Goal: Task Accomplishment & Management: Complete application form

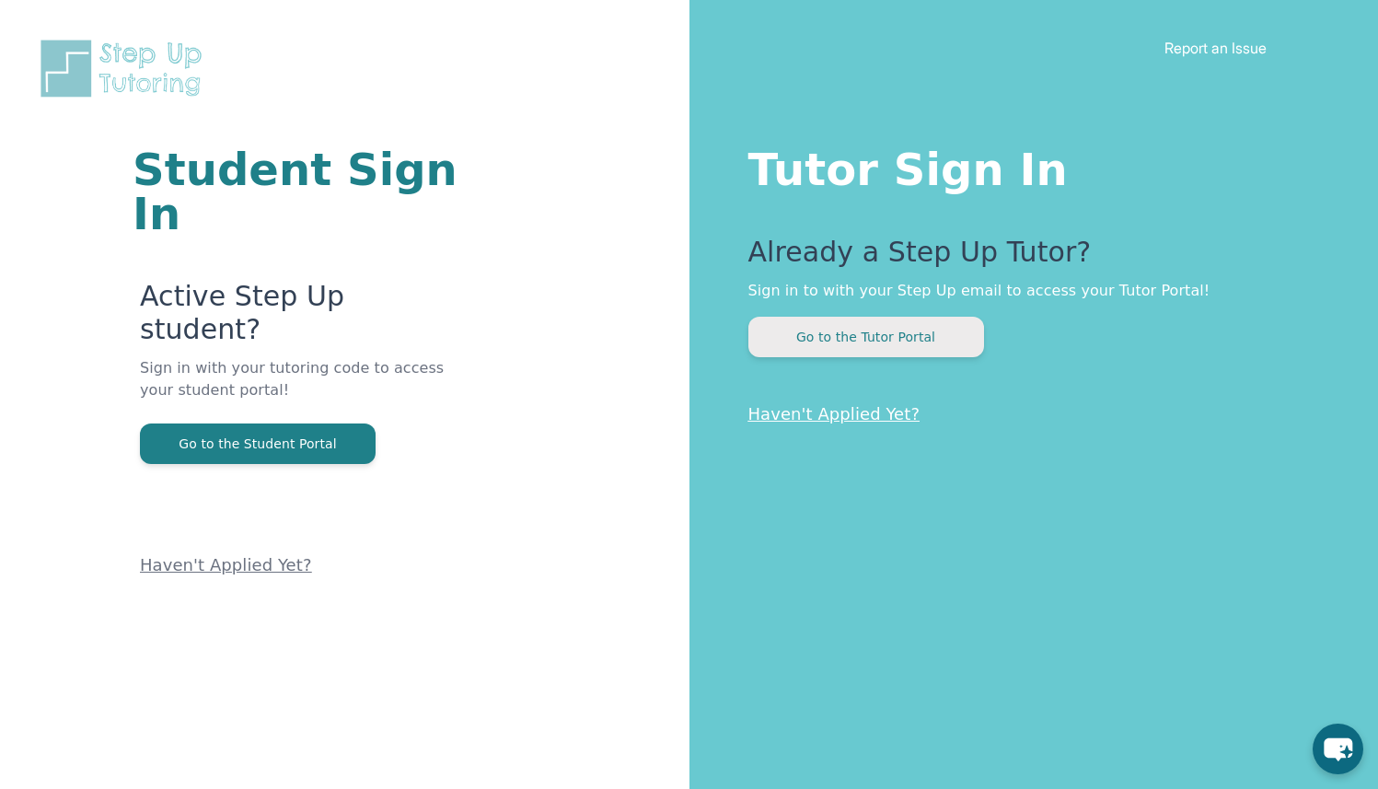
click at [767, 343] on button "Go to the Tutor Portal" at bounding box center [866, 337] width 236 height 40
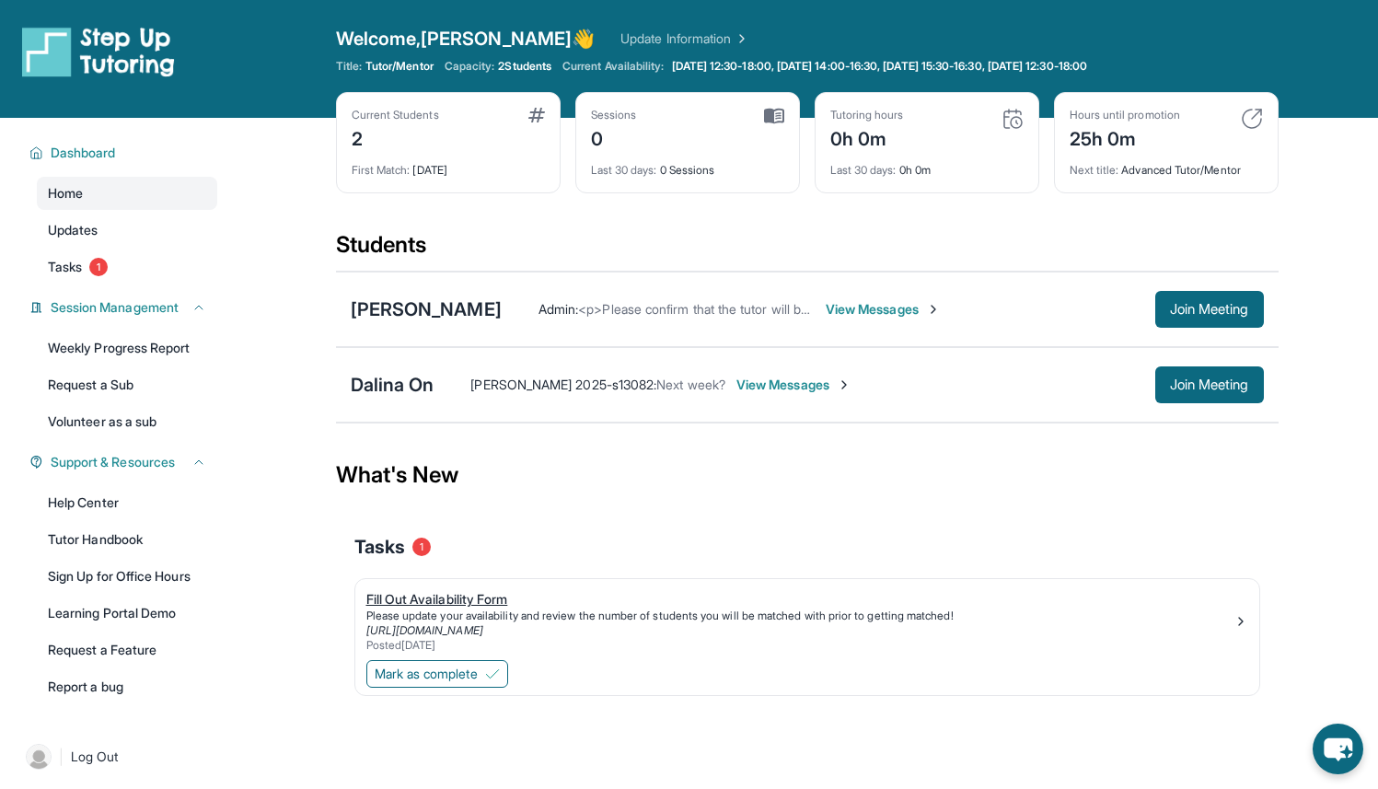
click at [438, 606] on div "Fill Out Availability Form" at bounding box center [799, 599] width 867 height 18
click at [410, 680] on span "Mark as complete" at bounding box center [426, 673] width 103 height 18
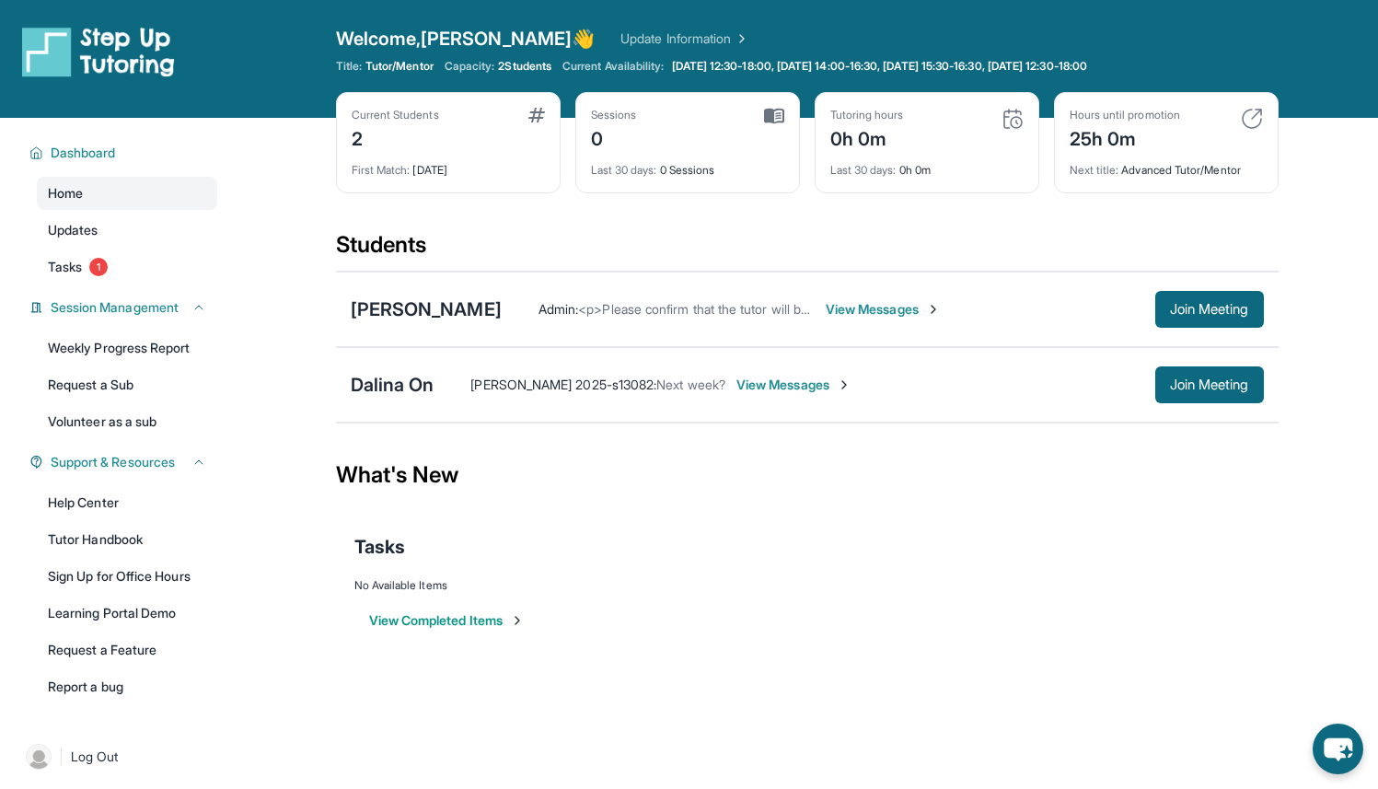
click at [855, 311] on span "View Messages" at bounding box center [882, 309] width 115 height 18
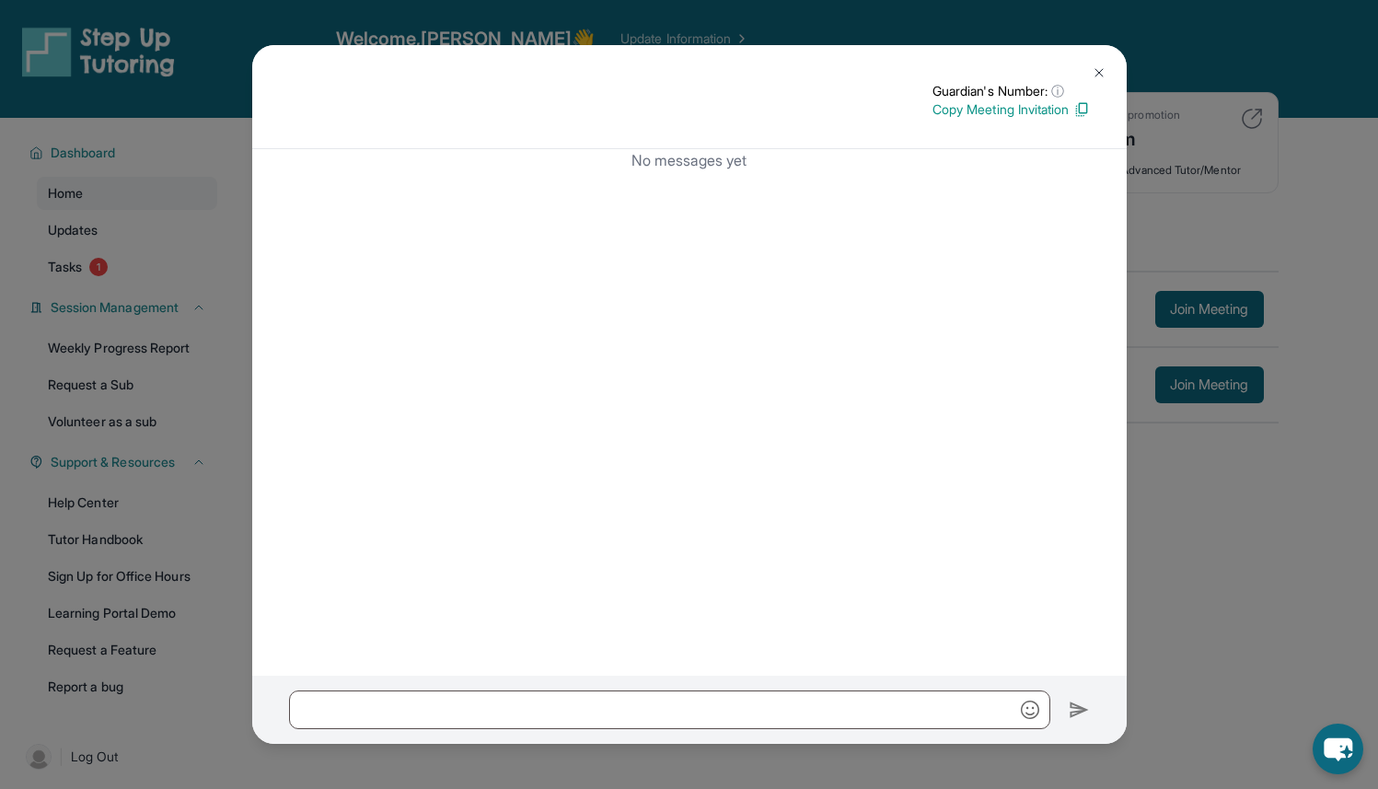
click at [1104, 73] on img at bounding box center [1098, 72] width 15 height 15
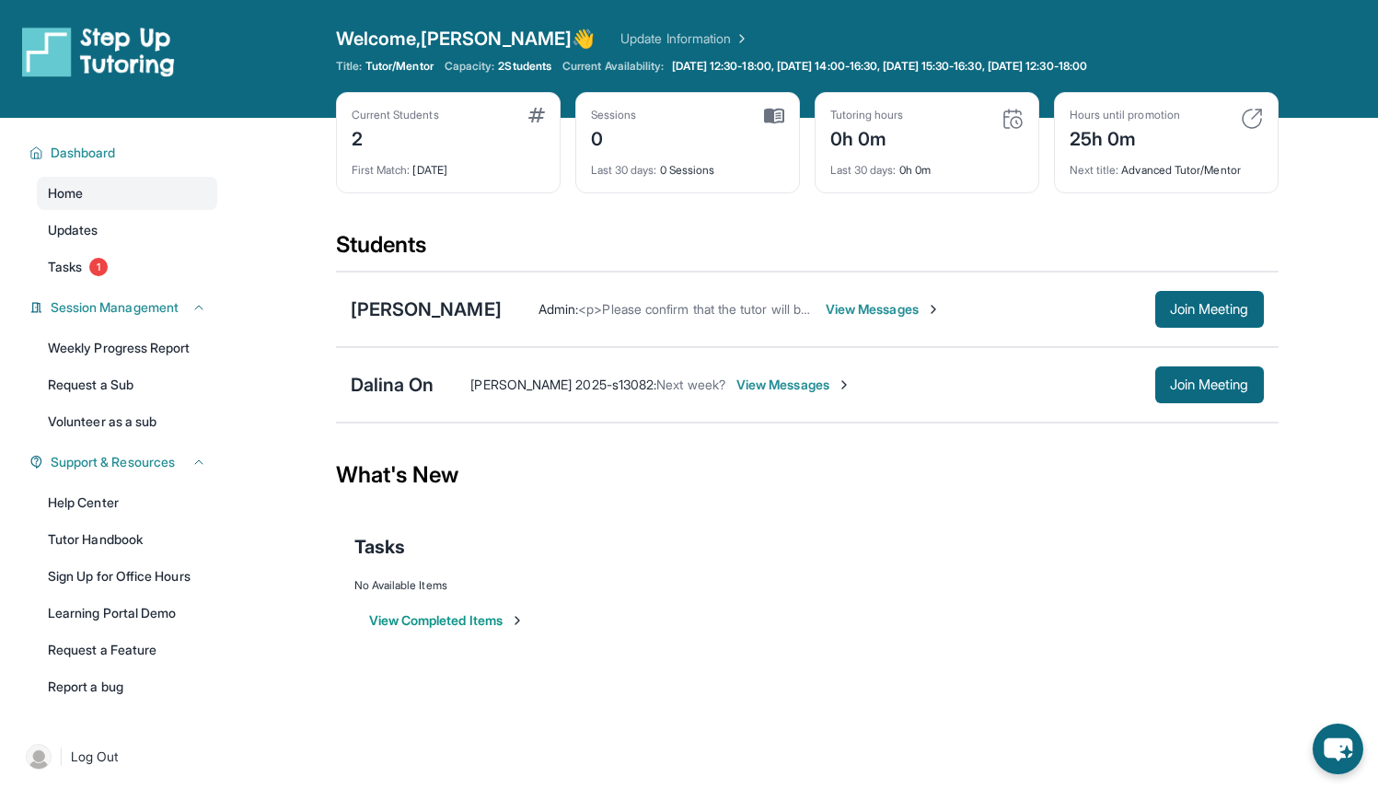
click at [747, 381] on span "View Messages" at bounding box center [793, 384] width 115 height 18
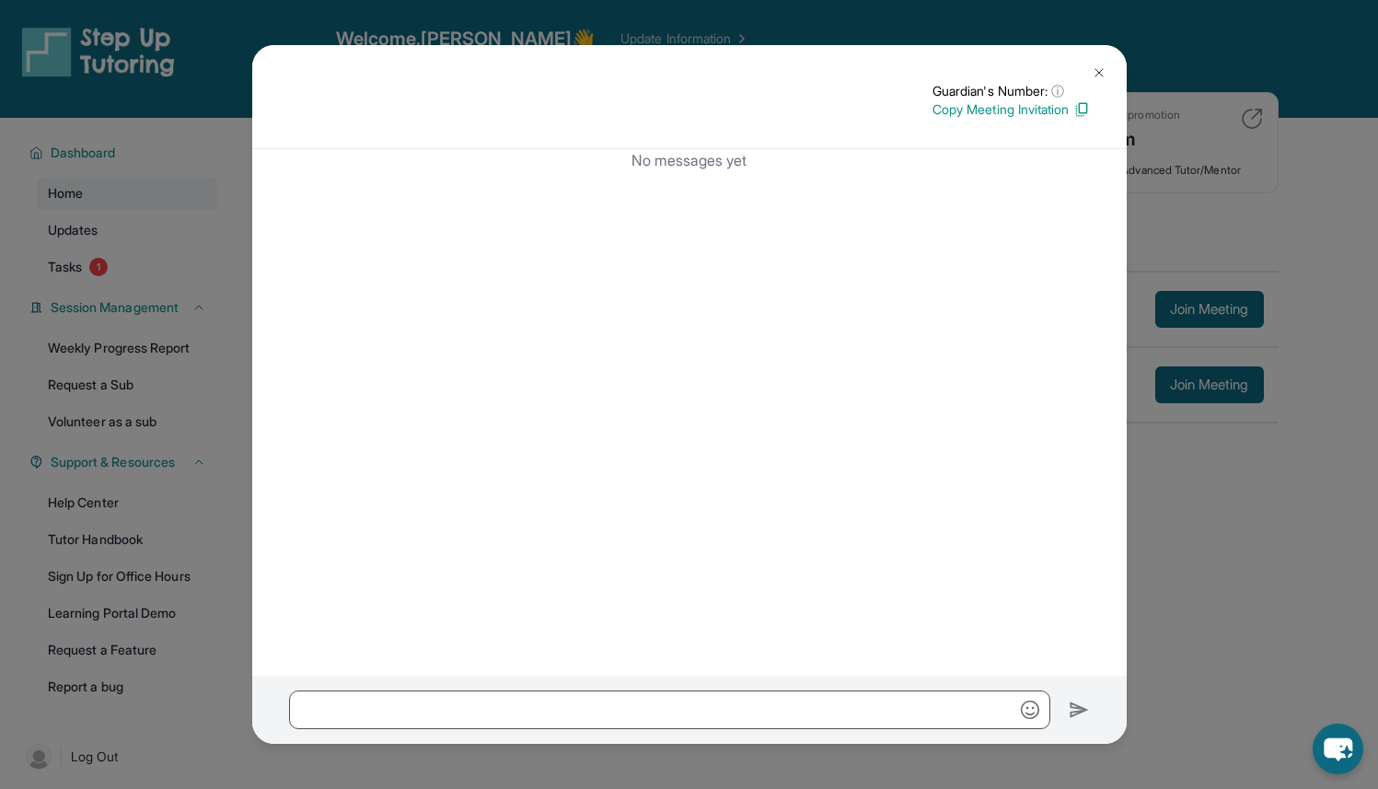
click at [1101, 63] on button at bounding box center [1098, 72] width 37 height 37
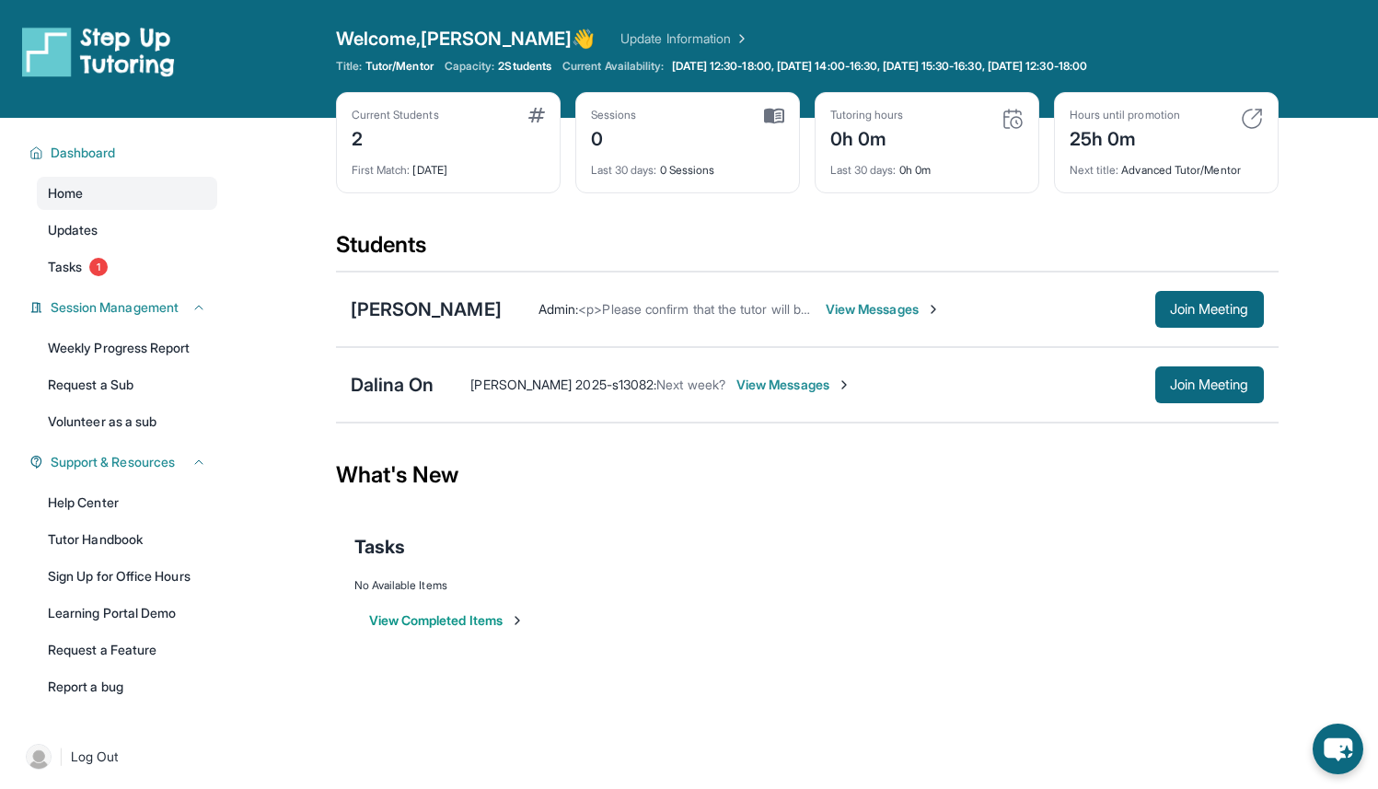
click at [571, 386] on span "[PERSON_NAME] 2025-s13082 :" at bounding box center [563, 384] width 186 height 16
click at [639, 309] on span "<p>Please confirm that the tutor will be able to attend your first assigned mee…" at bounding box center [910, 309] width 664 height 16
click at [860, 303] on span "View Messages" at bounding box center [882, 309] width 115 height 18
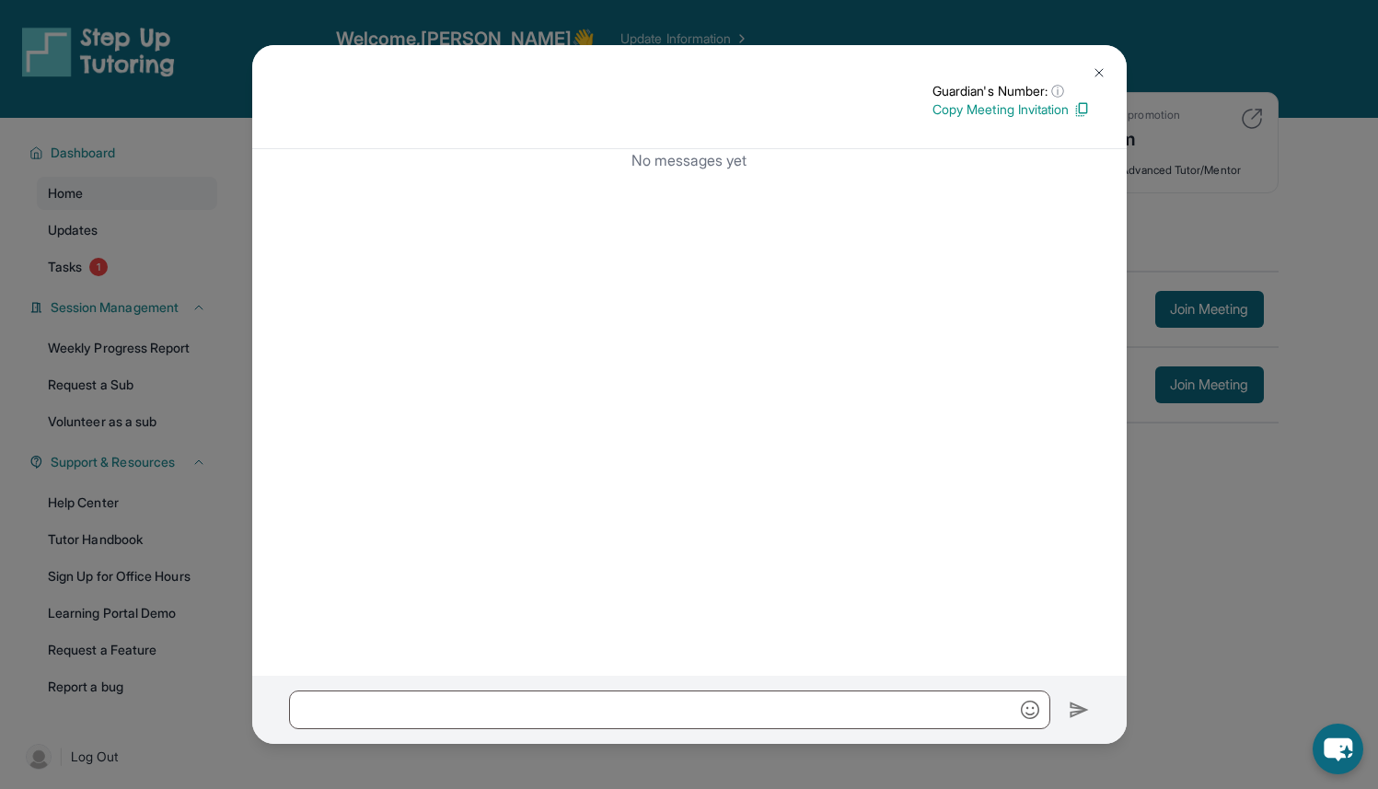
click at [1106, 73] on button at bounding box center [1098, 72] width 37 height 37
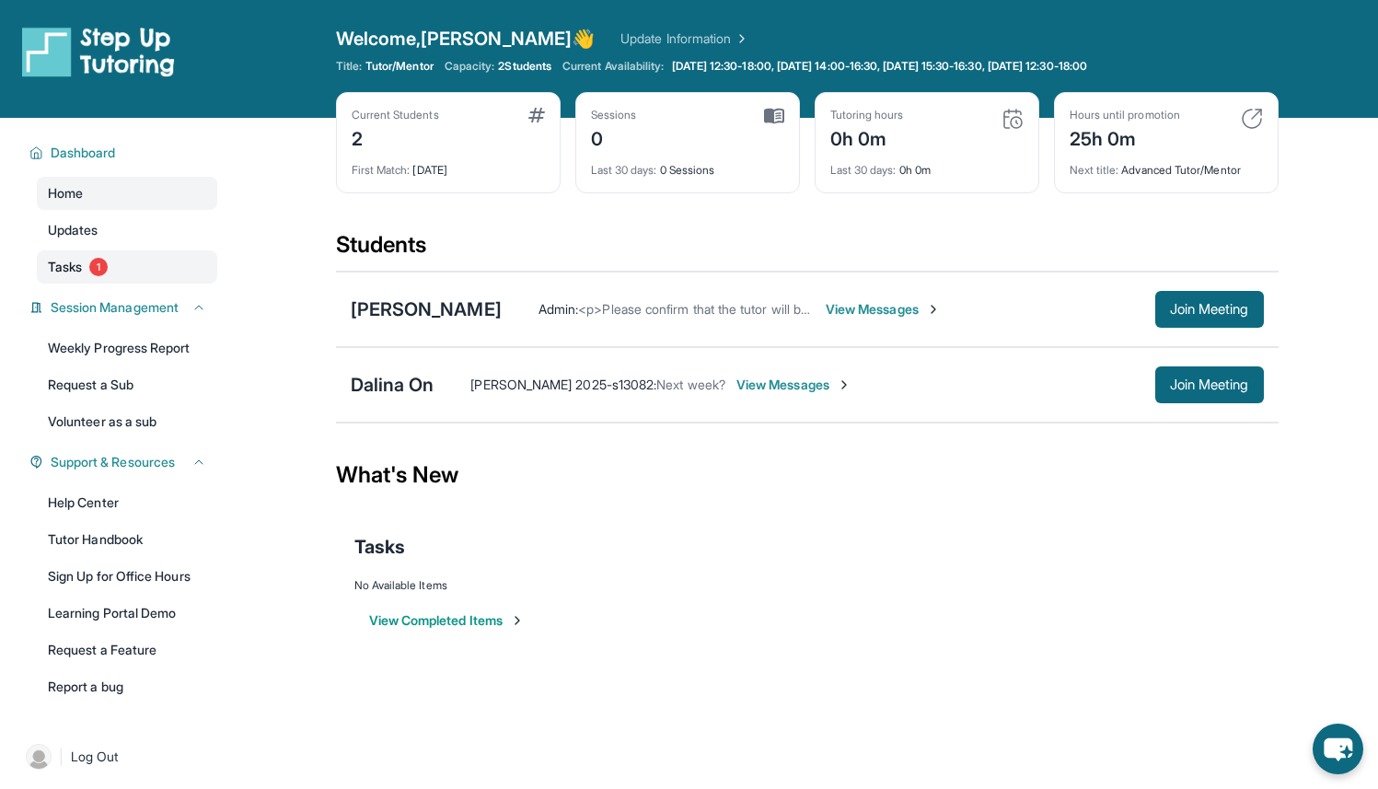
click at [154, 283] on link "Tasks 1" at bounding box center [127, 266] width 180 height 33
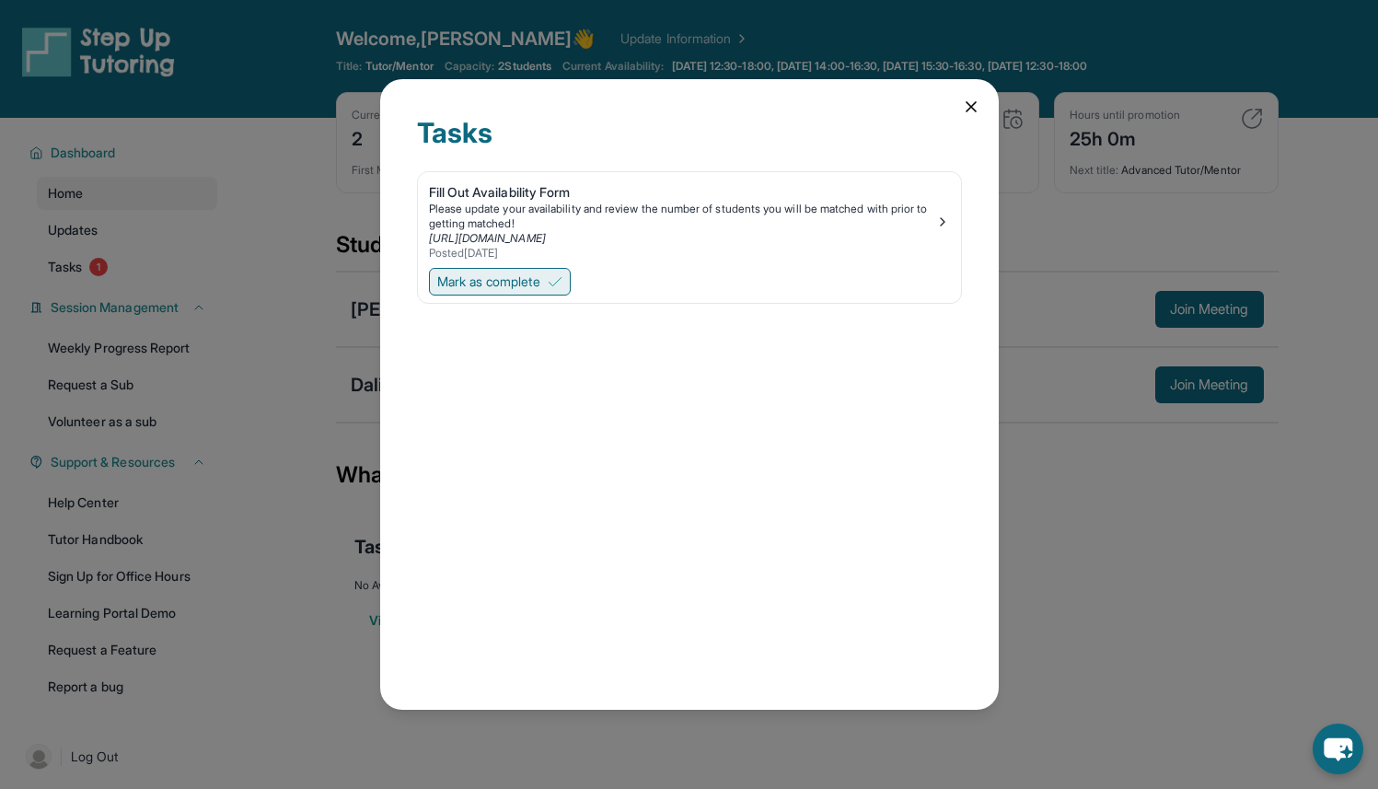
click at [520, 284] on span "Mark as complete" at bounding box center [488, 281] width 103 height 18
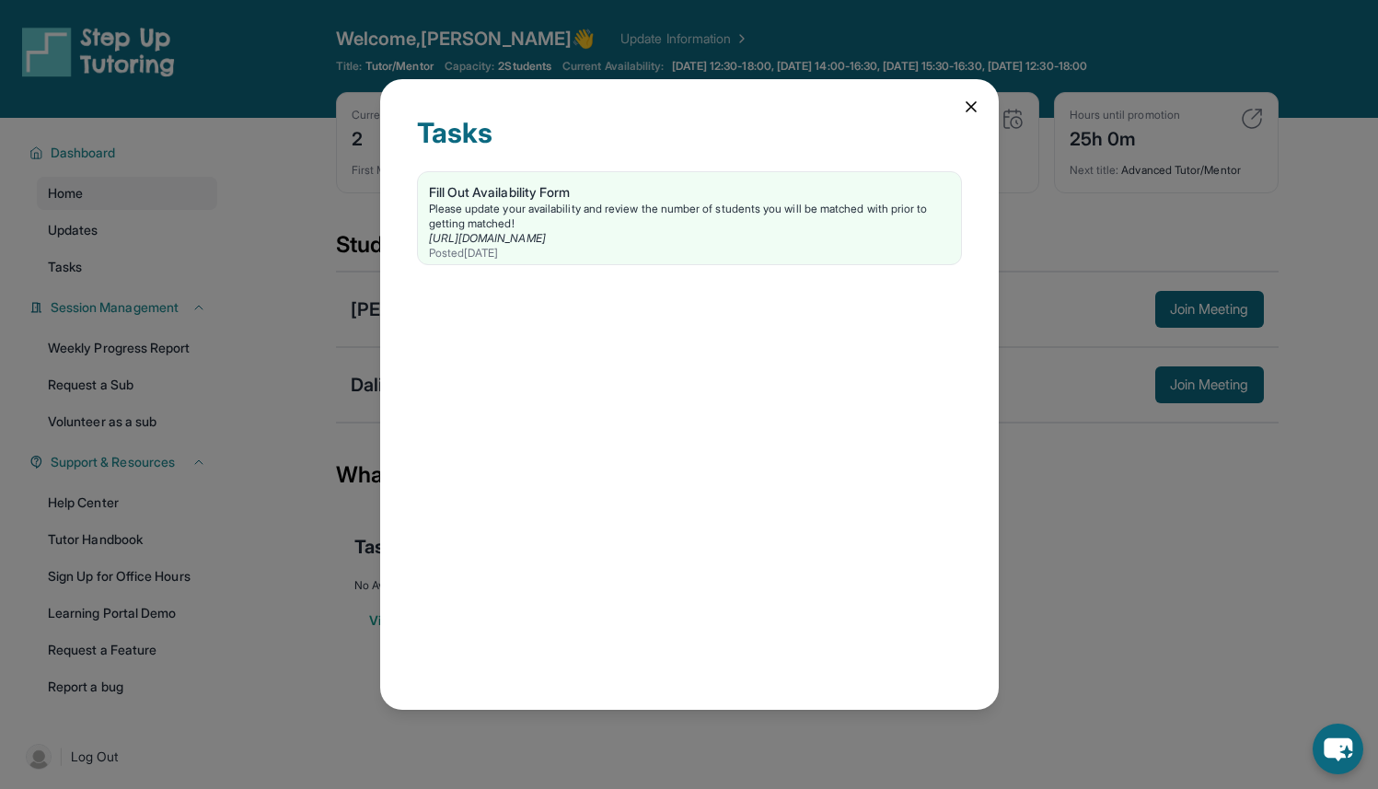
click at [965, 110] on icon at bounding box center [971, 107] width 18 height 18
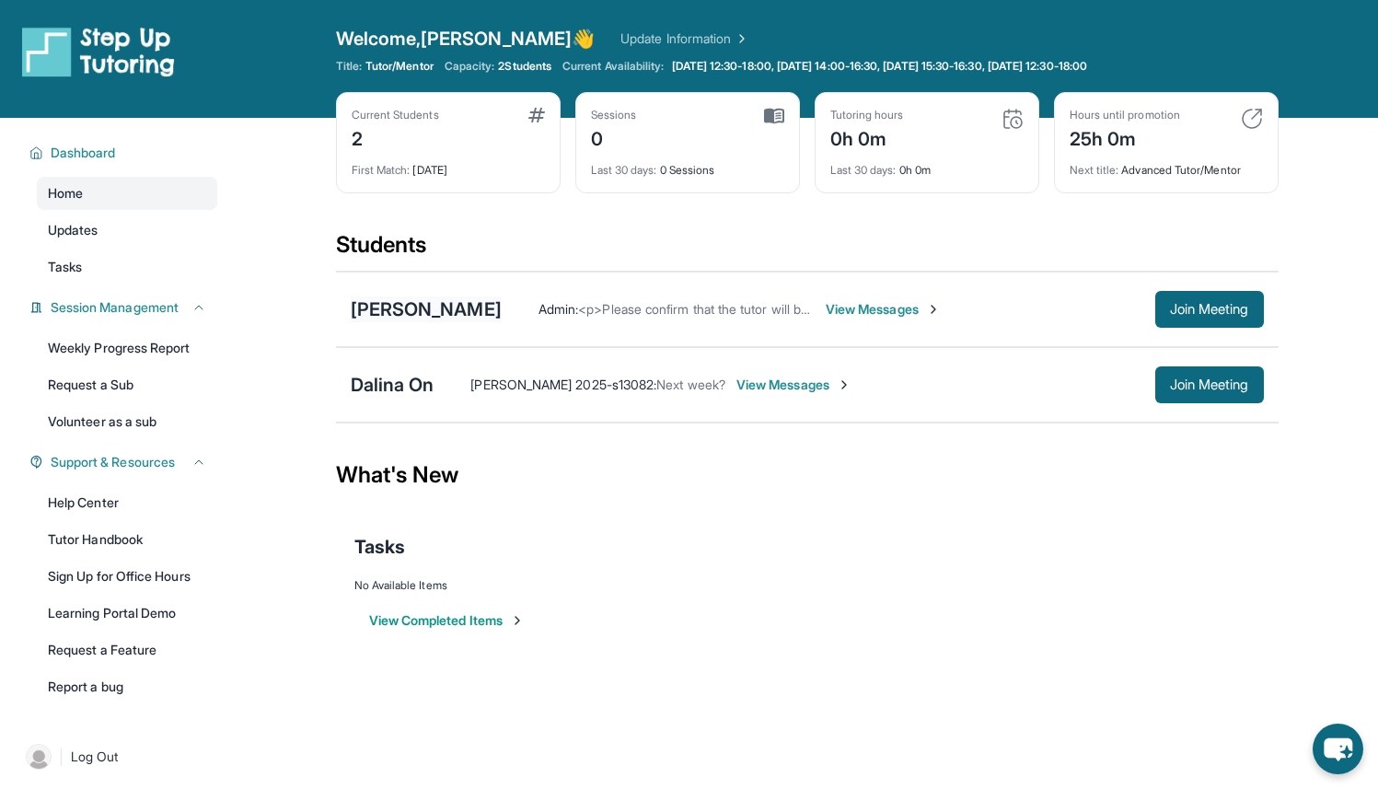
click at [477, 307] on div "[PERSON_NAME]" at bounding box center [426, 309] width 151 height 26
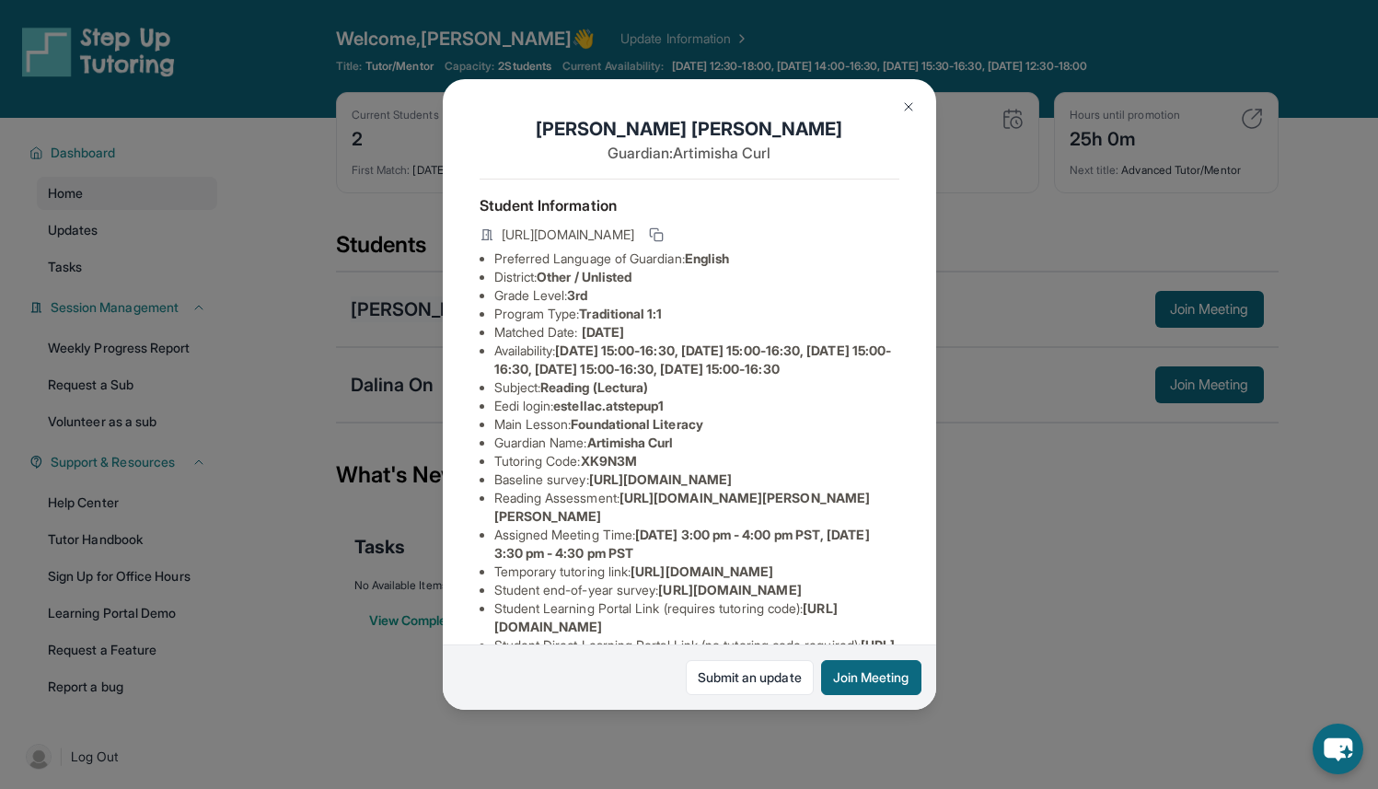
click at [477, 307] on div "[PERSON_NAME] Guardian: Artimisha Curl Student Information [URL][DOMAIN_NAME] P…" at bounding box center [689, 394] width 493 height 631
click at [616, 303] on li "Grade Level: 3rd" at bounding box center [696, 295] width 405 height 18
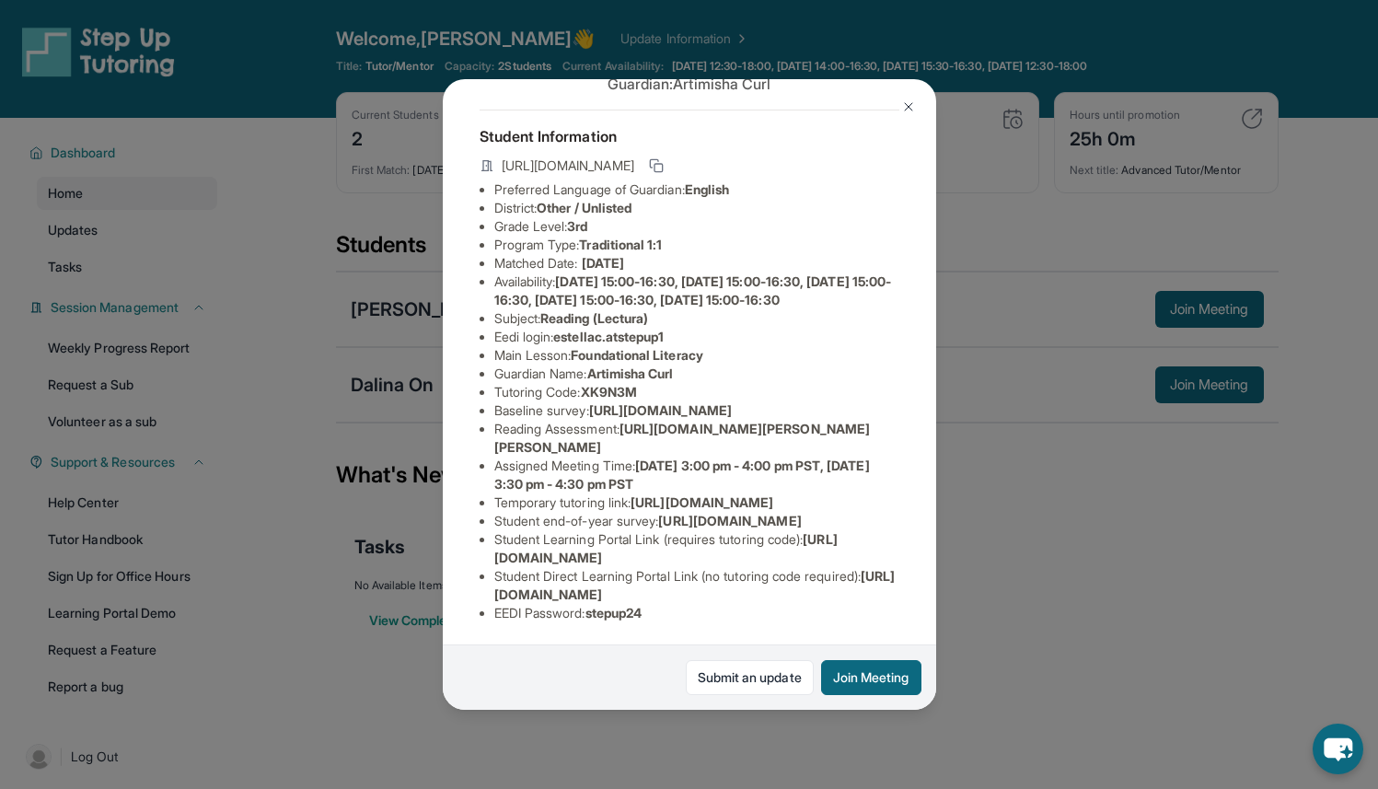
scroll to position [300, 0]
click at [897, 102] on button at bounding box center [908, 106] width 37 height 37
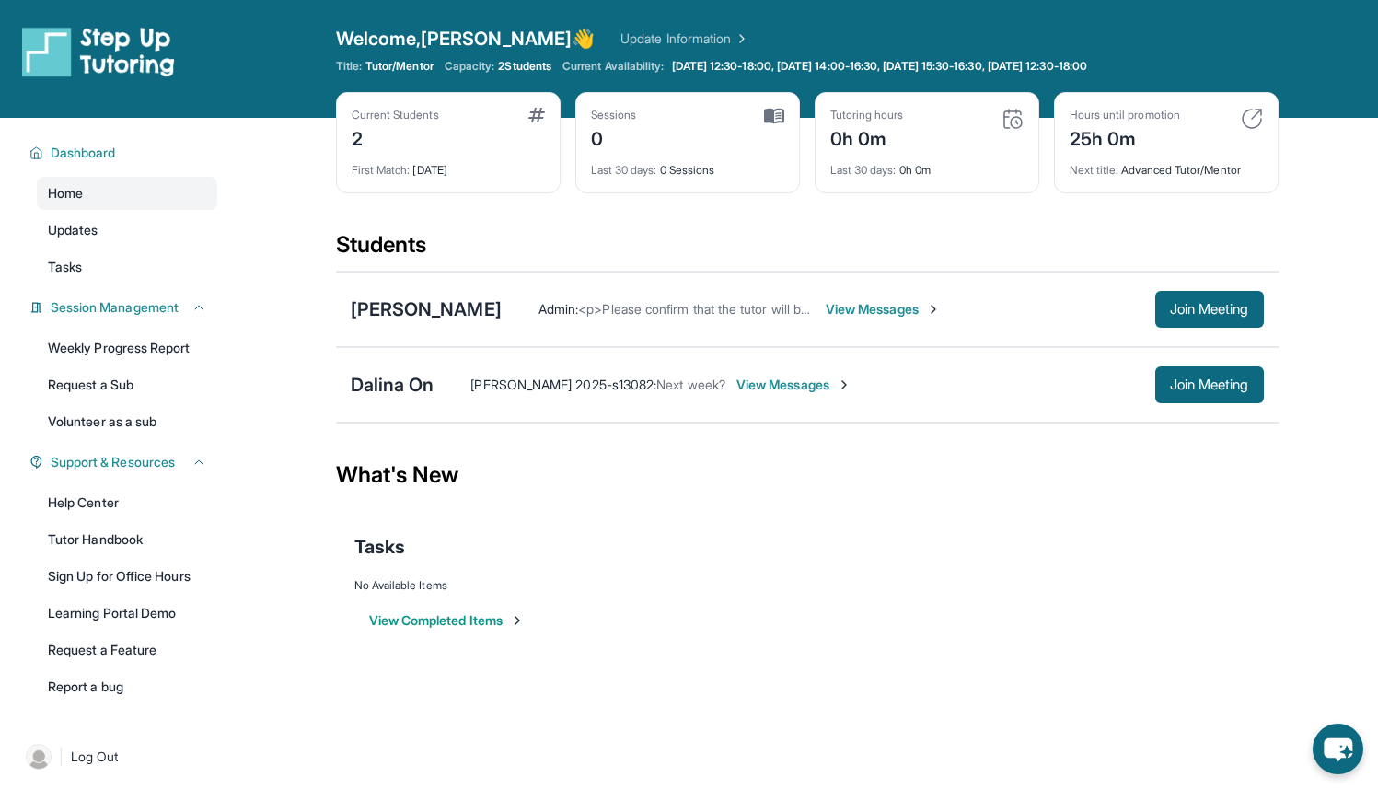
click at [558, 386] on span "[PERSON_NAME] 2025-s13082 :" at bounding box center [563, 384] width 186 height 16
click at [403, 390] on div "Dalina On" at bounding box center [393, 385] width 84 height 26
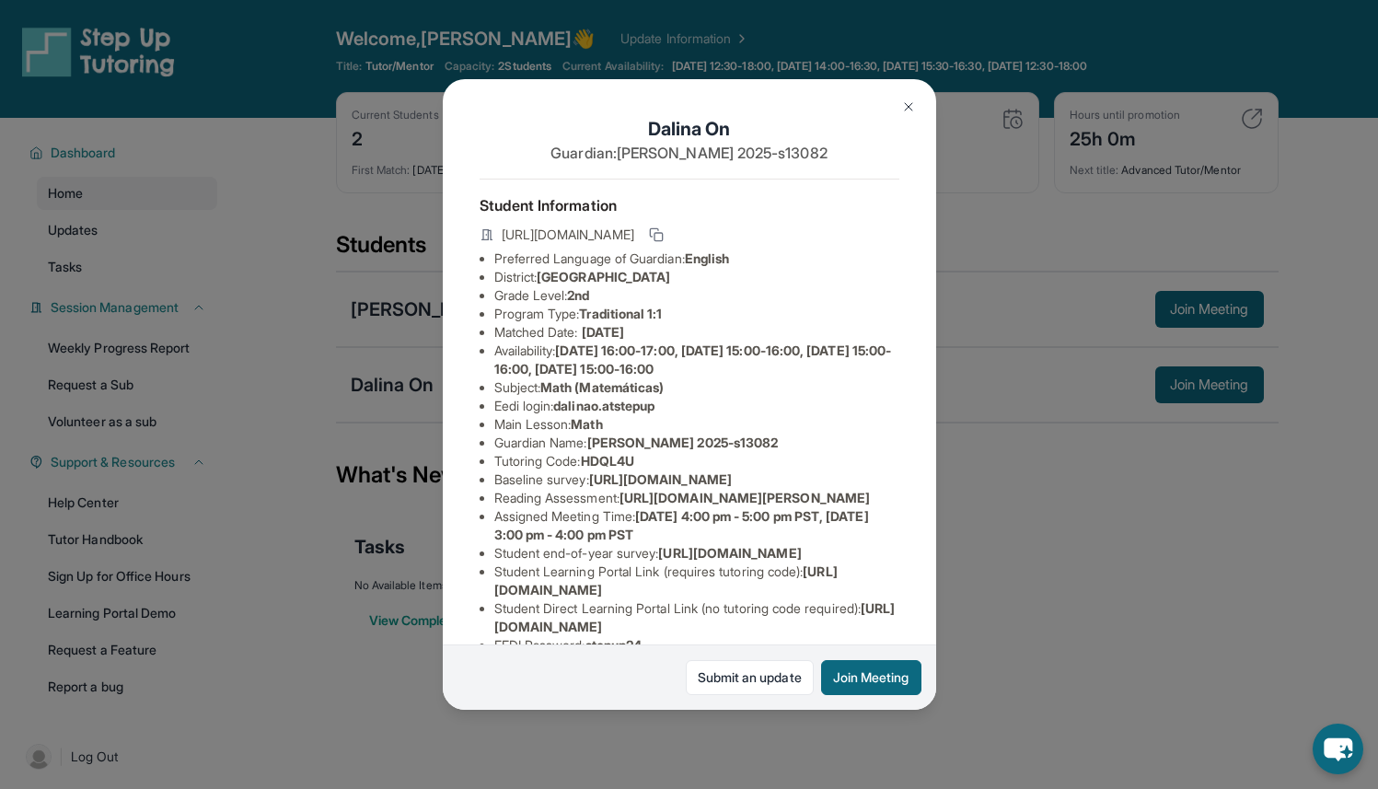
click at [907, 106] on img at bounding box center [908, 106] width 15 height 15
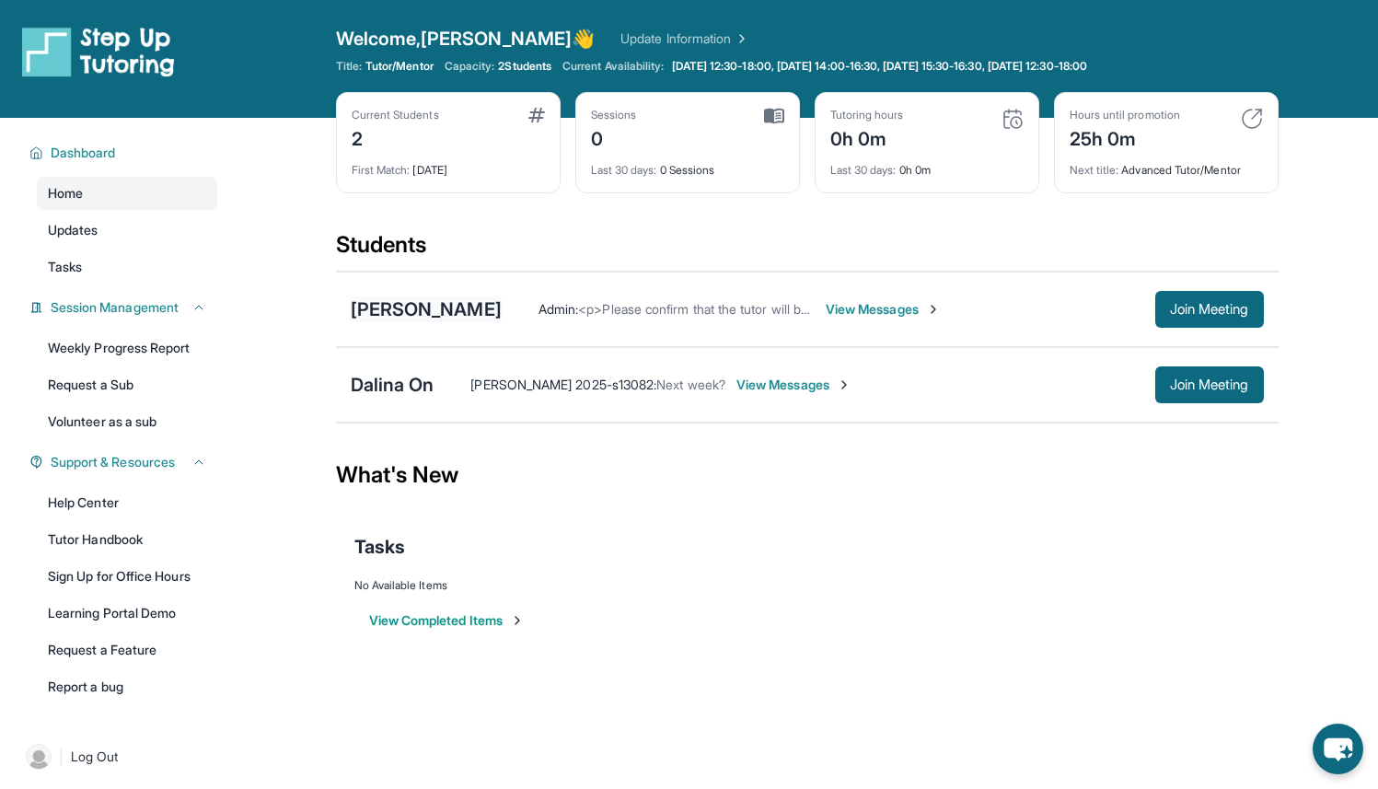
click at [468, 306] on div "[PERSON_NAME]" at bounding box center [426, 309] width 151 height 26
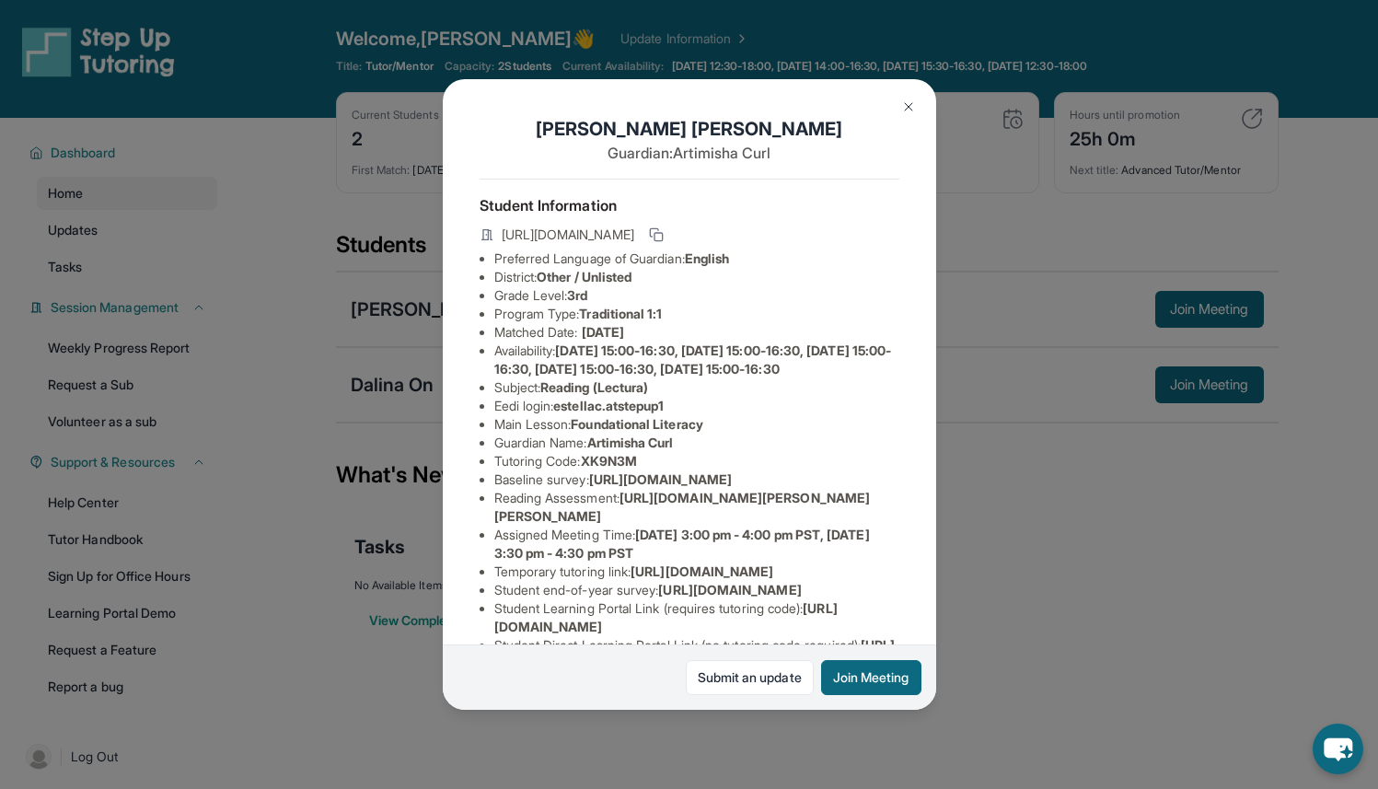
click at [910, 98] on button at bounding box center [908, 106] width 37 height 37
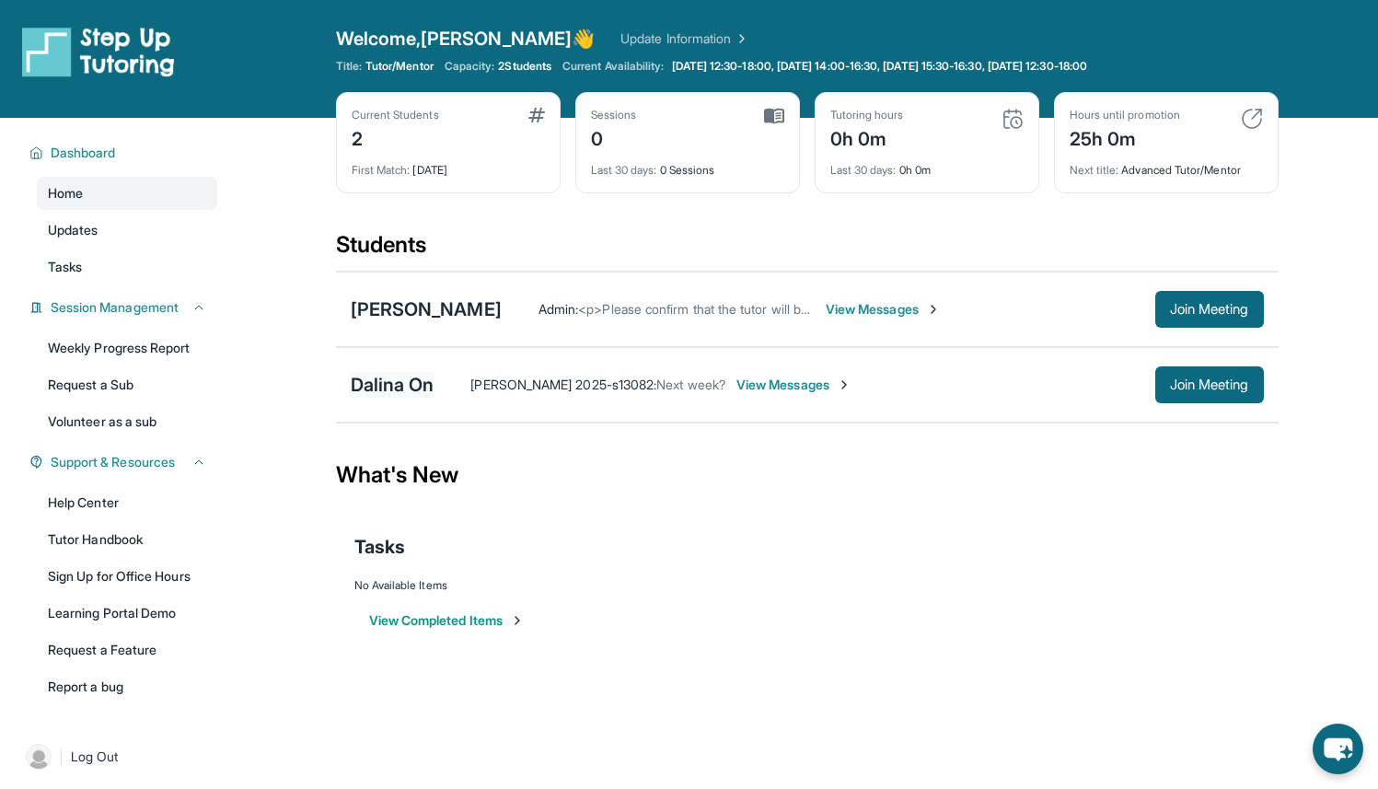
click at [421, 384] on div "Dalina On" at bounding box center [393, 385] width 84 height 26
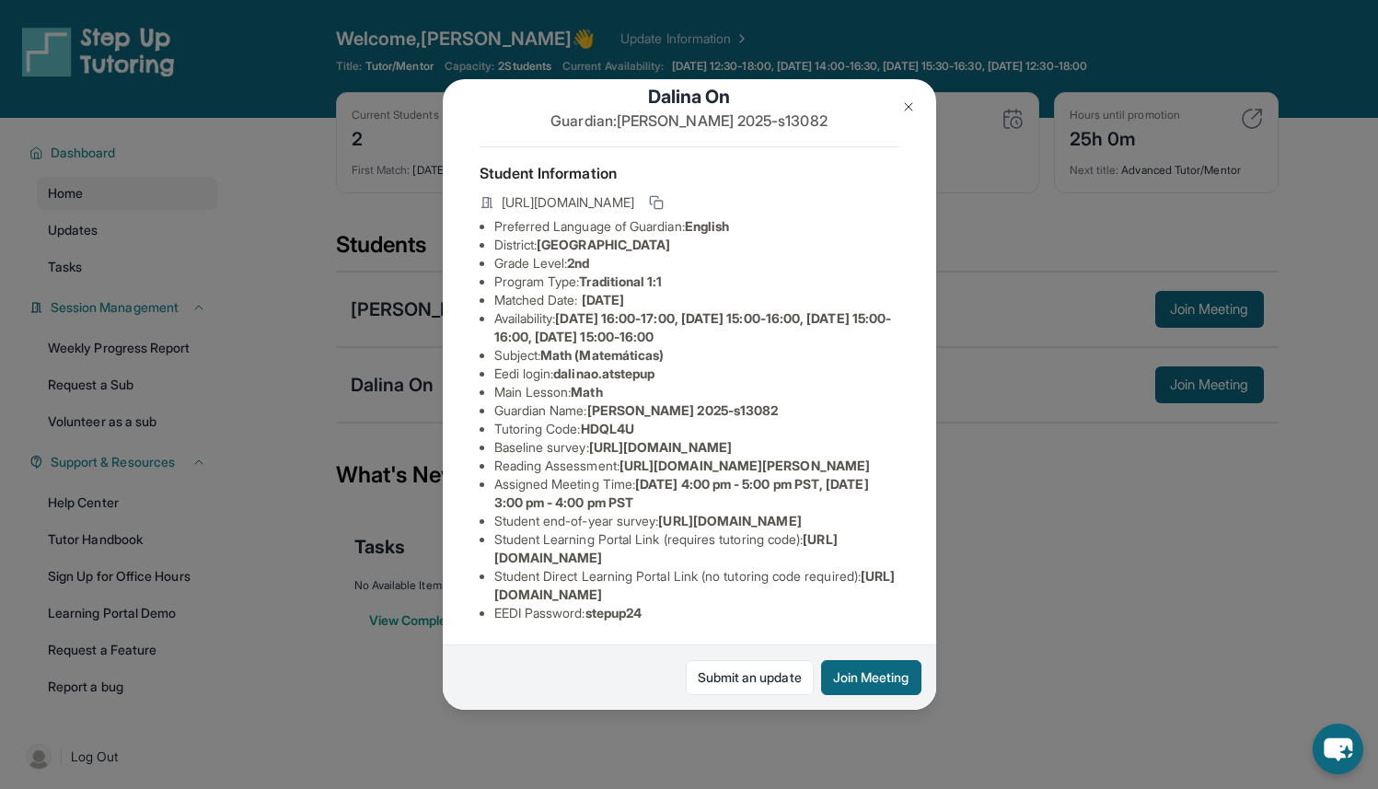
scroll to position [0, 0]
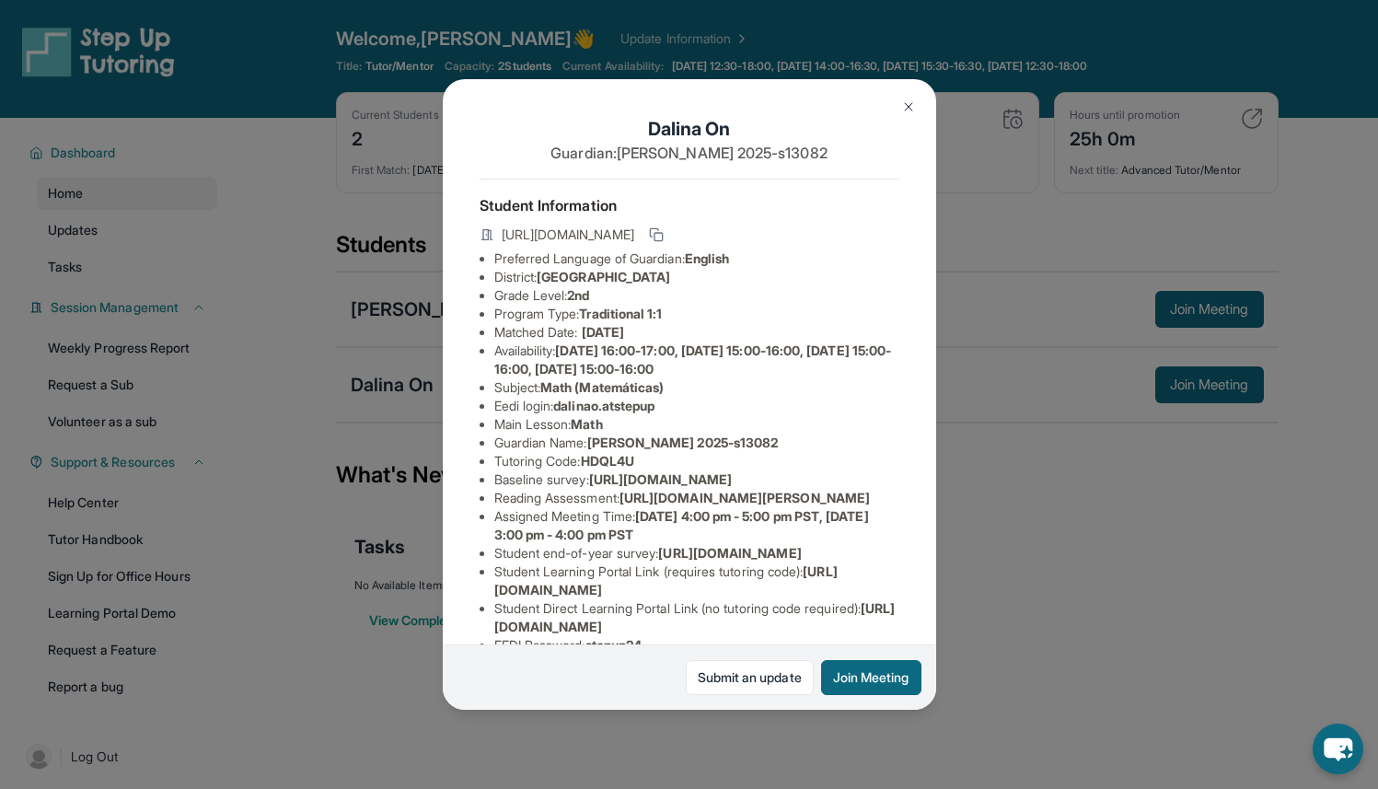
click at [911, 101] on img at bounding box center [908, 106] width 15 height 15
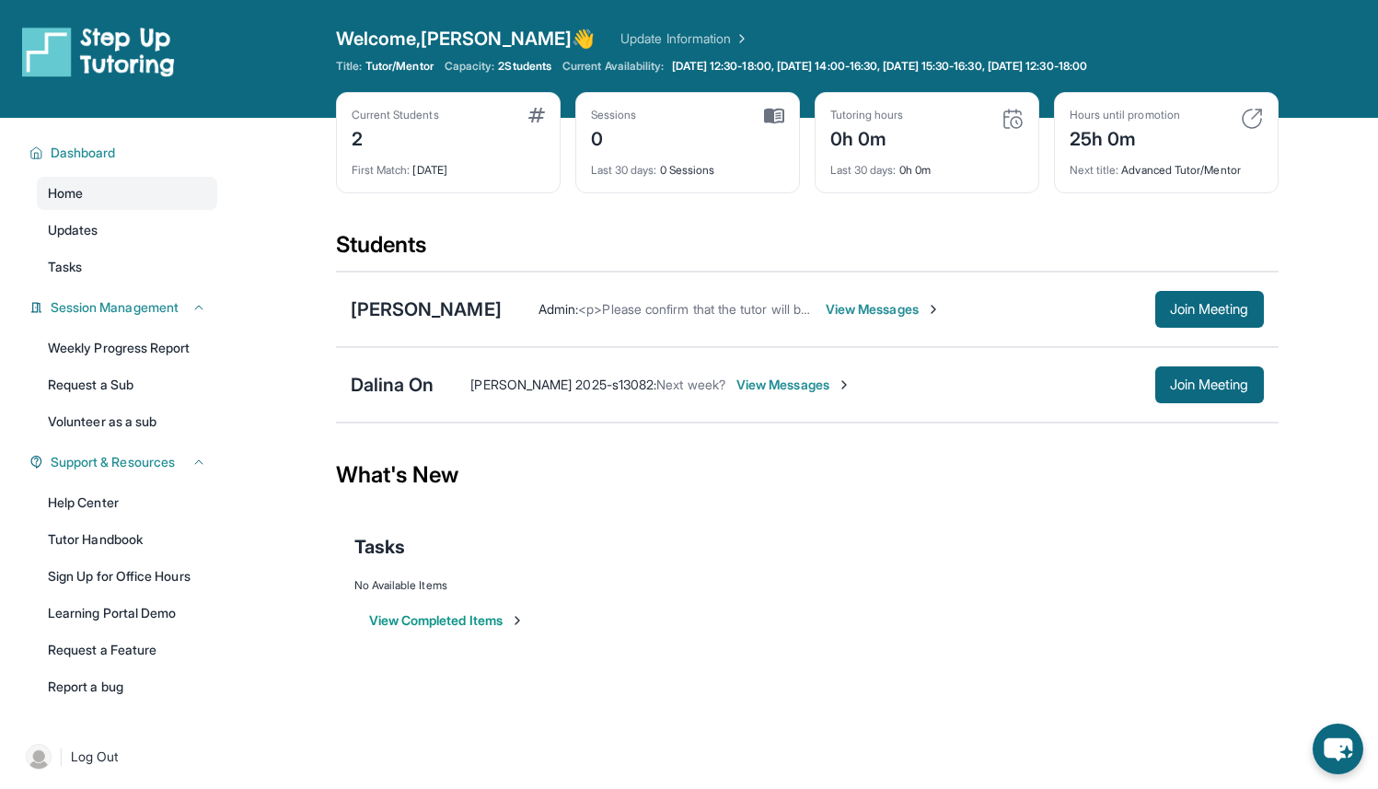
click at [578, 308] on span "Admin :" at bounding box center [558, 309] width 40 height 16
click at [155, 261] on link "Tasks" at bounding box center [127, 266] width 180 height 33
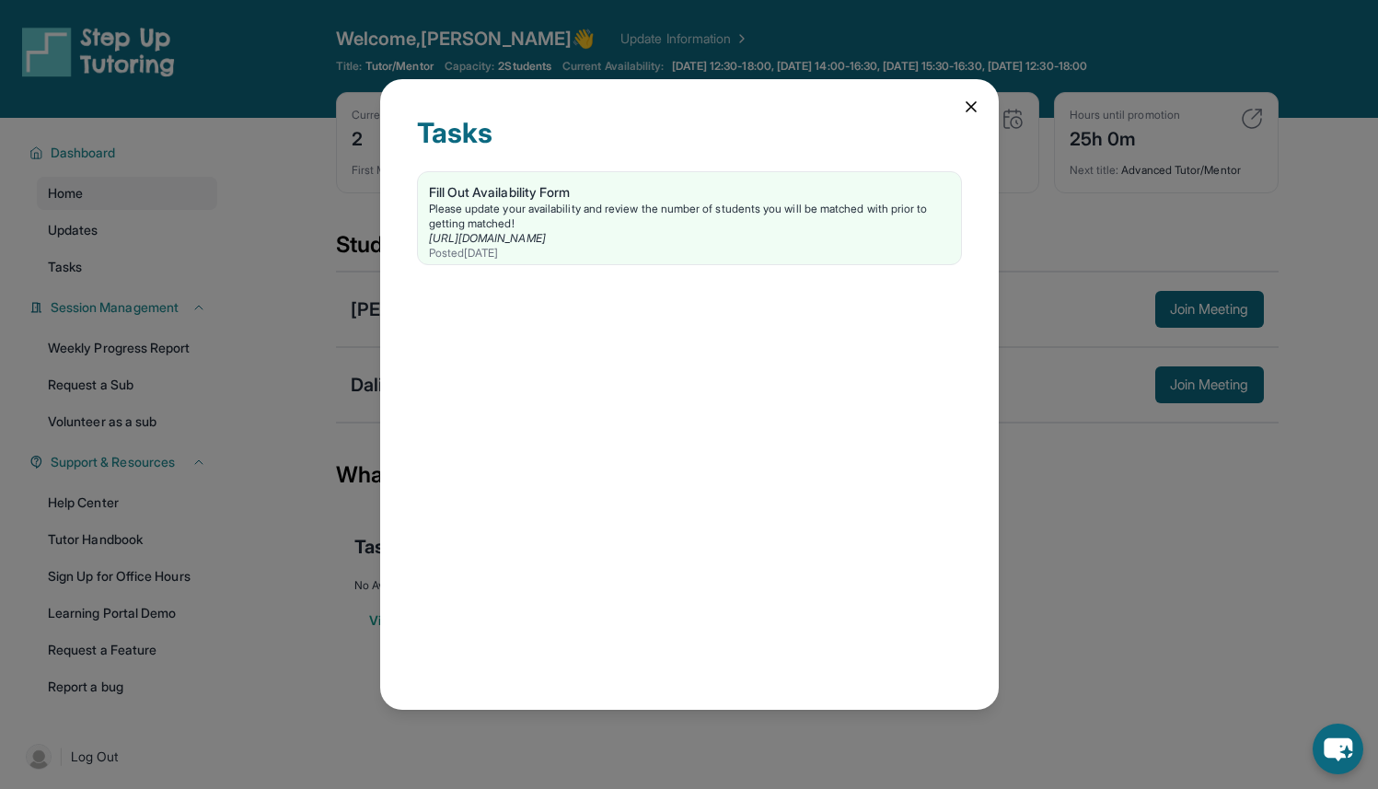
click at [169, 237] on div "Tasks Fill Out Availability Form Please update your availability and review the…" at bounding box center [689, 394] width 1378 height 789
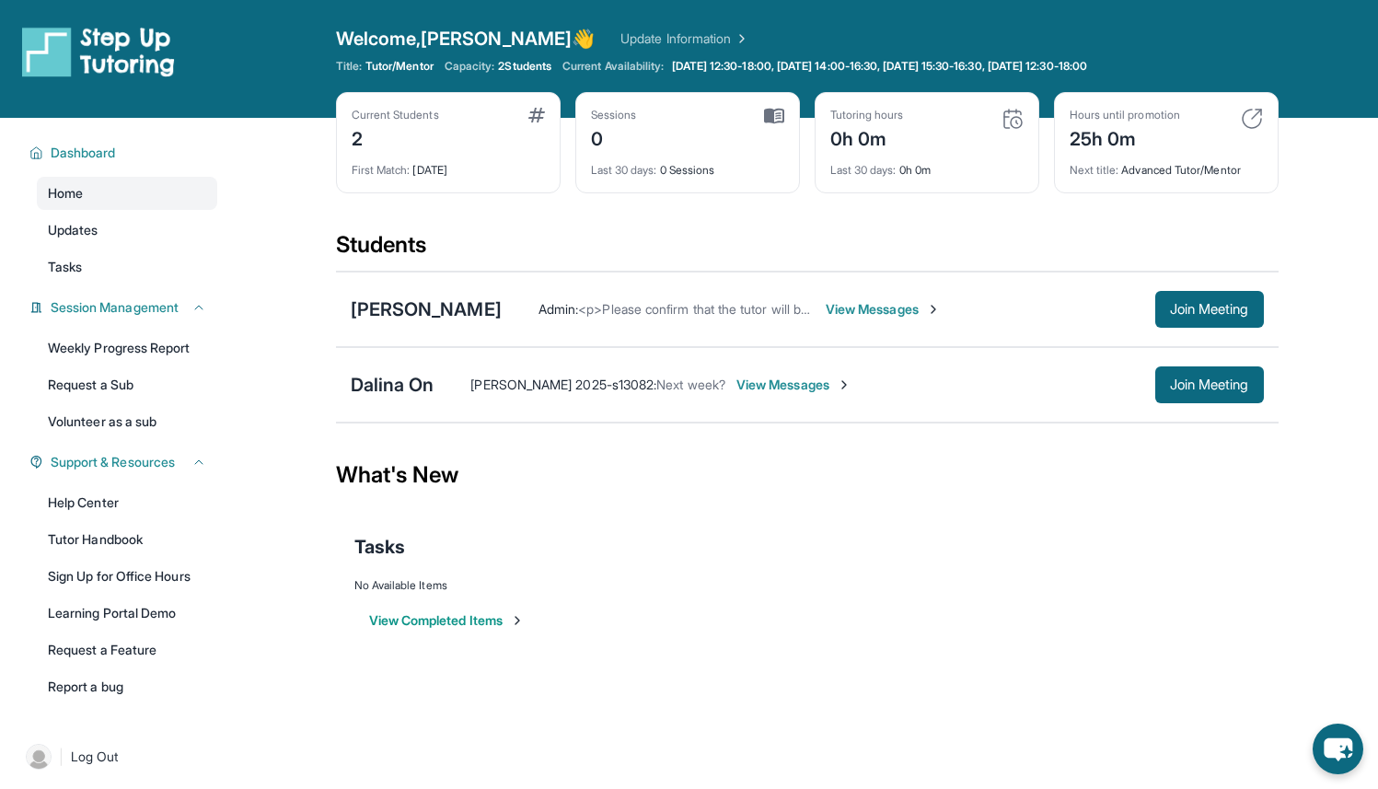
click at [169, 237] on link "Updates" at bounding box center [127, 229] width 180 height 33
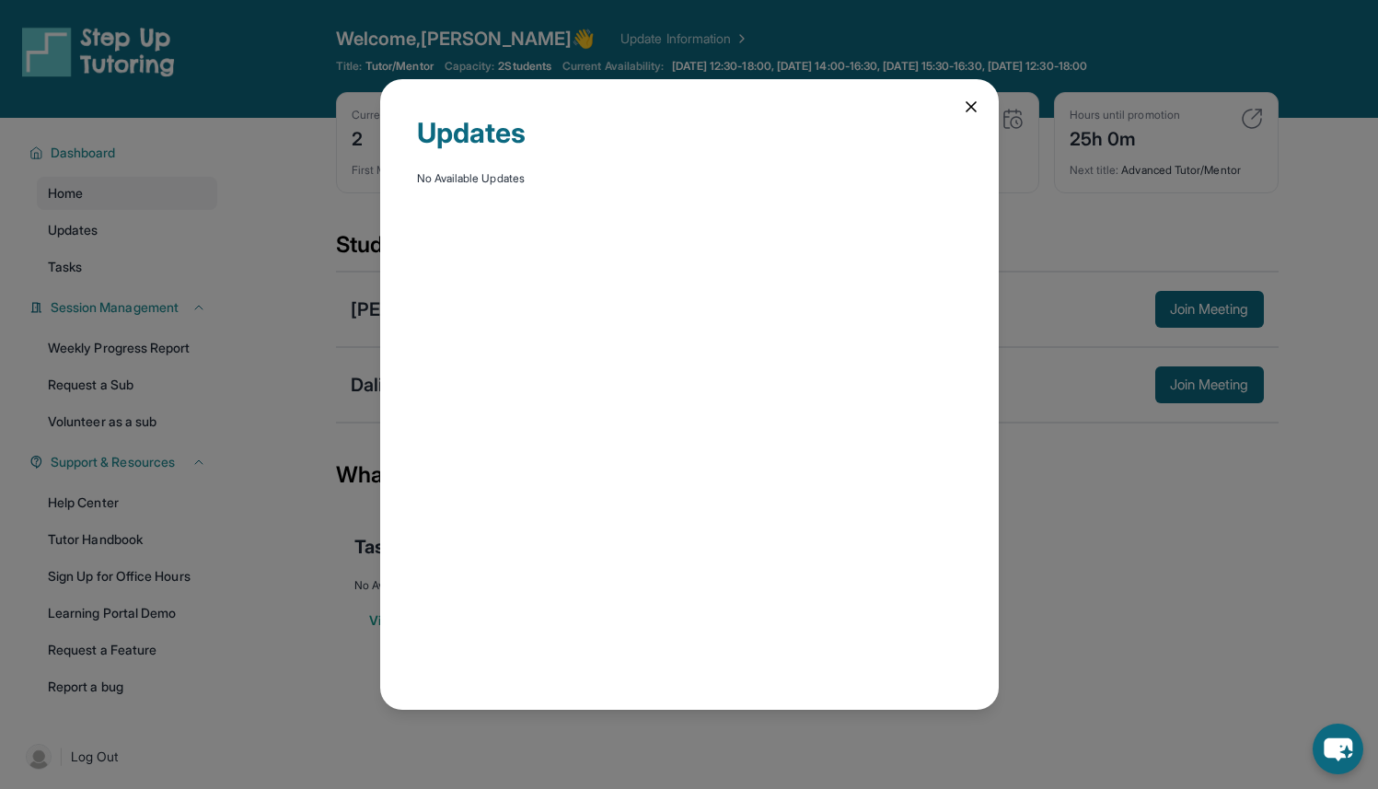
click at [169, 289] on div "Updates No Available Updates" at bounding box center [689, 394] width 1378 height 789
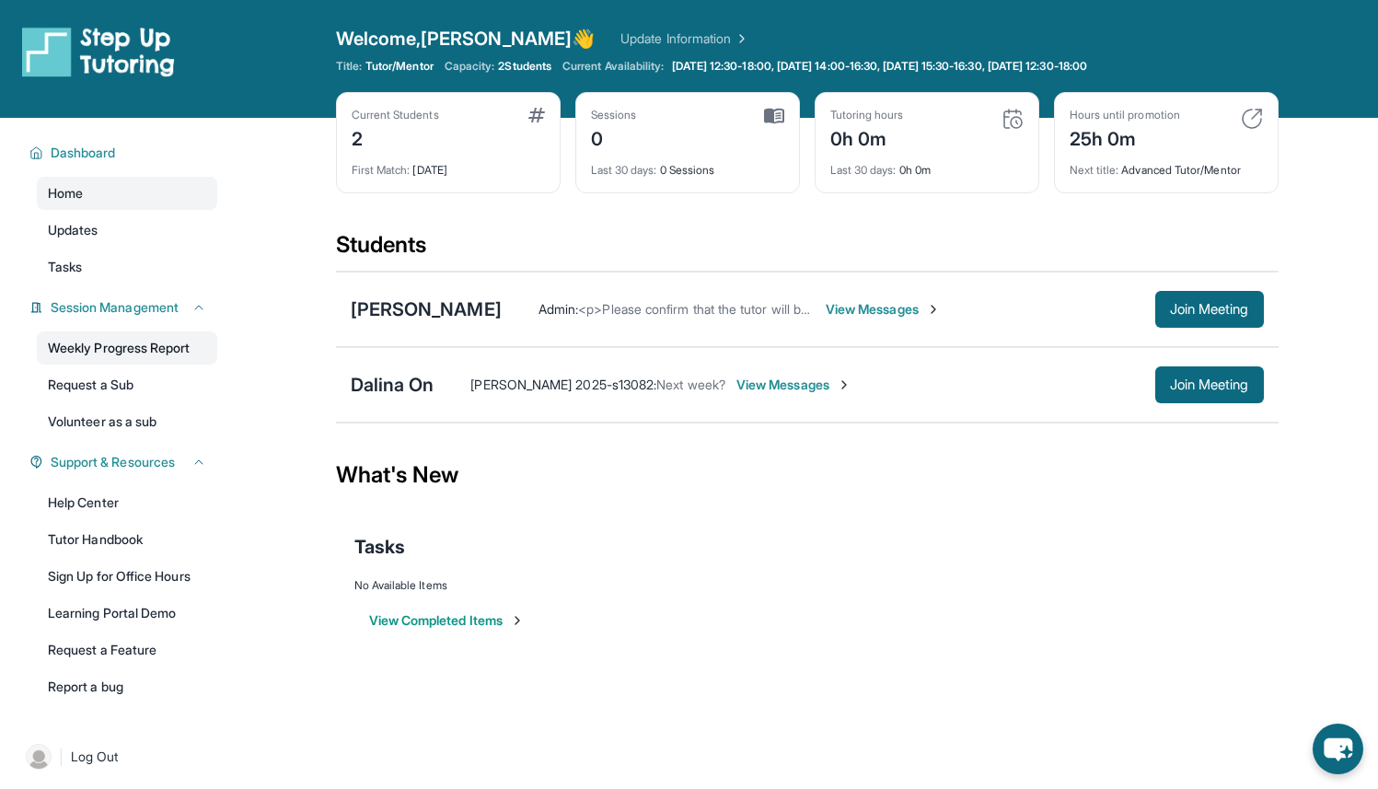
click at [164, 349] on link "Weekly Progress Report" at bounding box center [127, 347] width 180 height 33
click at [173, 528] on link "Tutor Handbook" at bounding box center [127, 539] width 180 height 33
click at [737, 381] on span "View Messages" at bounding box center [793, 384] width 115 height 18
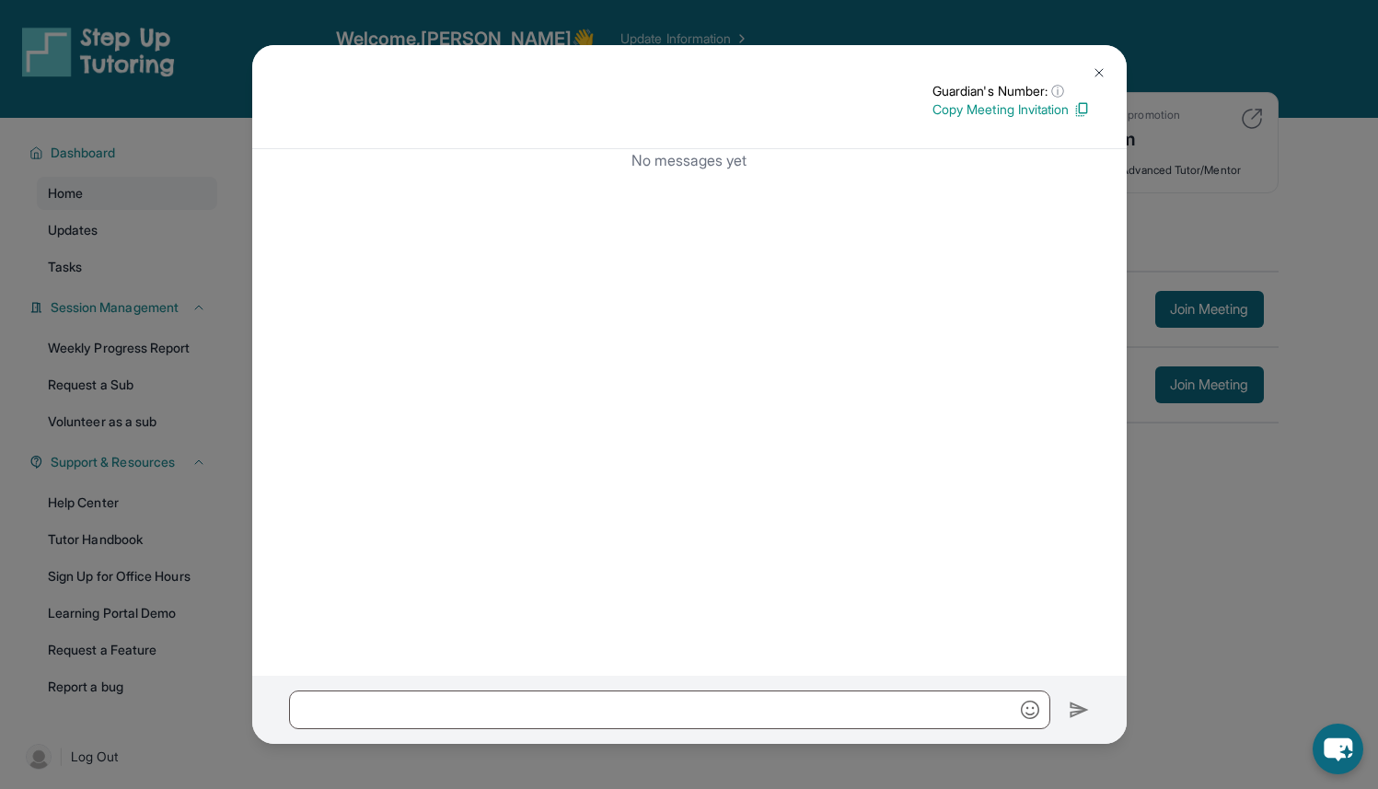
click at [1077, 111] on img at bounding box center [1081, 109] width 17 height 17
click at [1009, 110] on img at bounding box center [1014, 109] width 17 height 17
click at [1010, 111] on p "Copy Meeting Invitation" at bounding box center [1010, 109] width 157 height 18
click at [1080, 110] on img at bounding box center [1081, 109] width 17 height 17
click at [1097, 73] on img at bounding box center [1098, 72] width 15 height 15
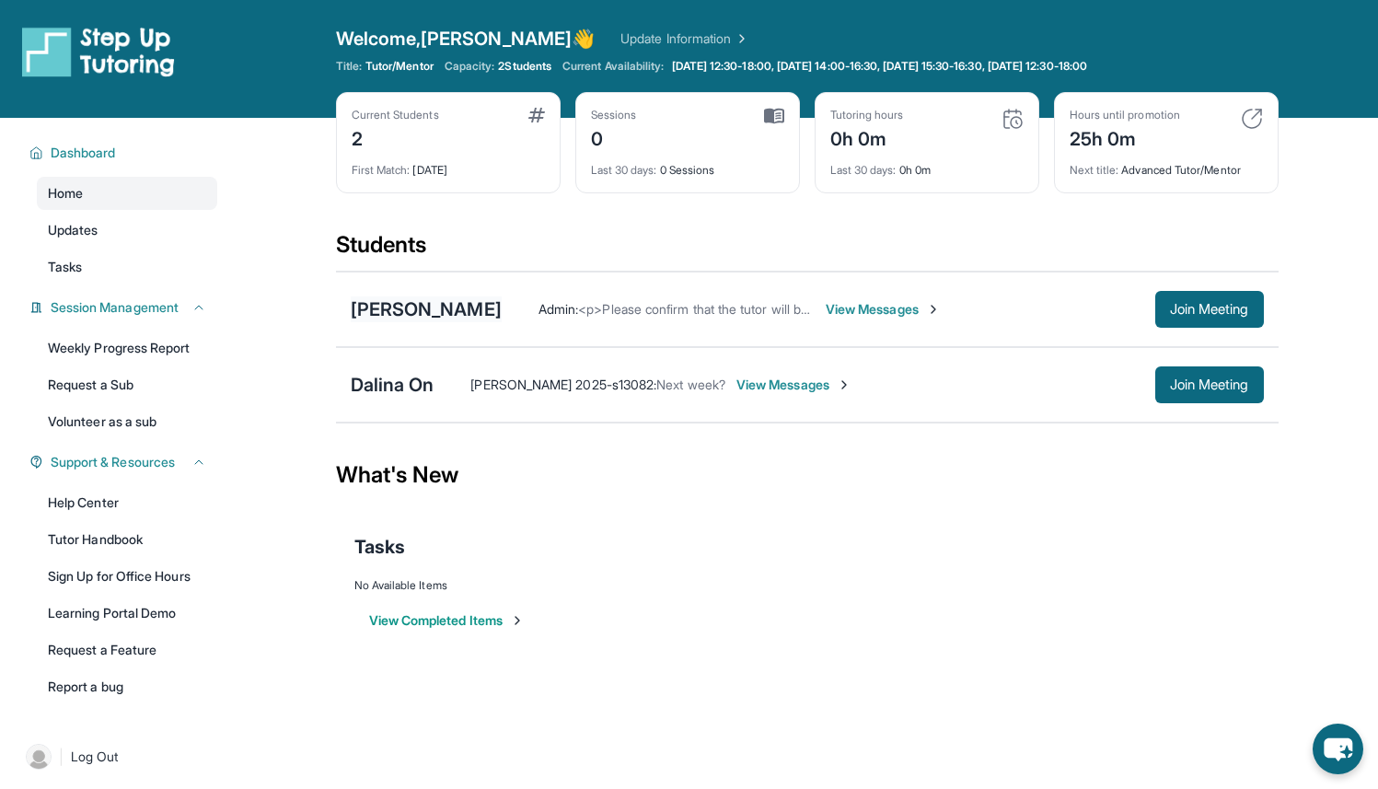
click at [421, 310] on div "[PERSON_NAME]" at bounding box center [426, 309] width 151 height 26
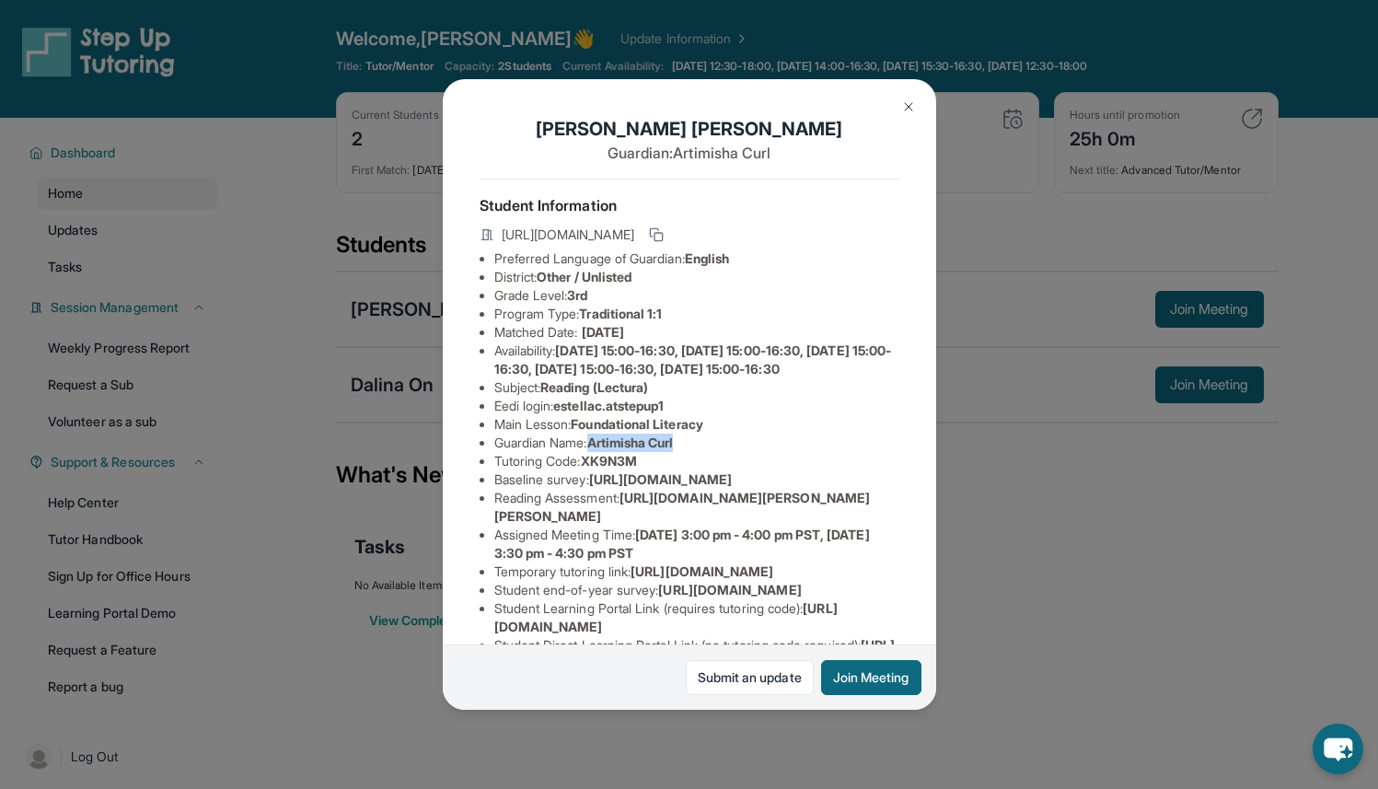
drag, startPoint x: 597, startPoint y: 478, endPoint x: 698, endPoint y: 478, distance: 100.3
click at [698, 452] on li "Guardian Name : [PERSON_NAME]" at bounding box center [696, 442] width 405 height 18
copy span "Artimisha Curl"
click at [904, 110] on img at bounding box center [908, 106] width 15 height 15
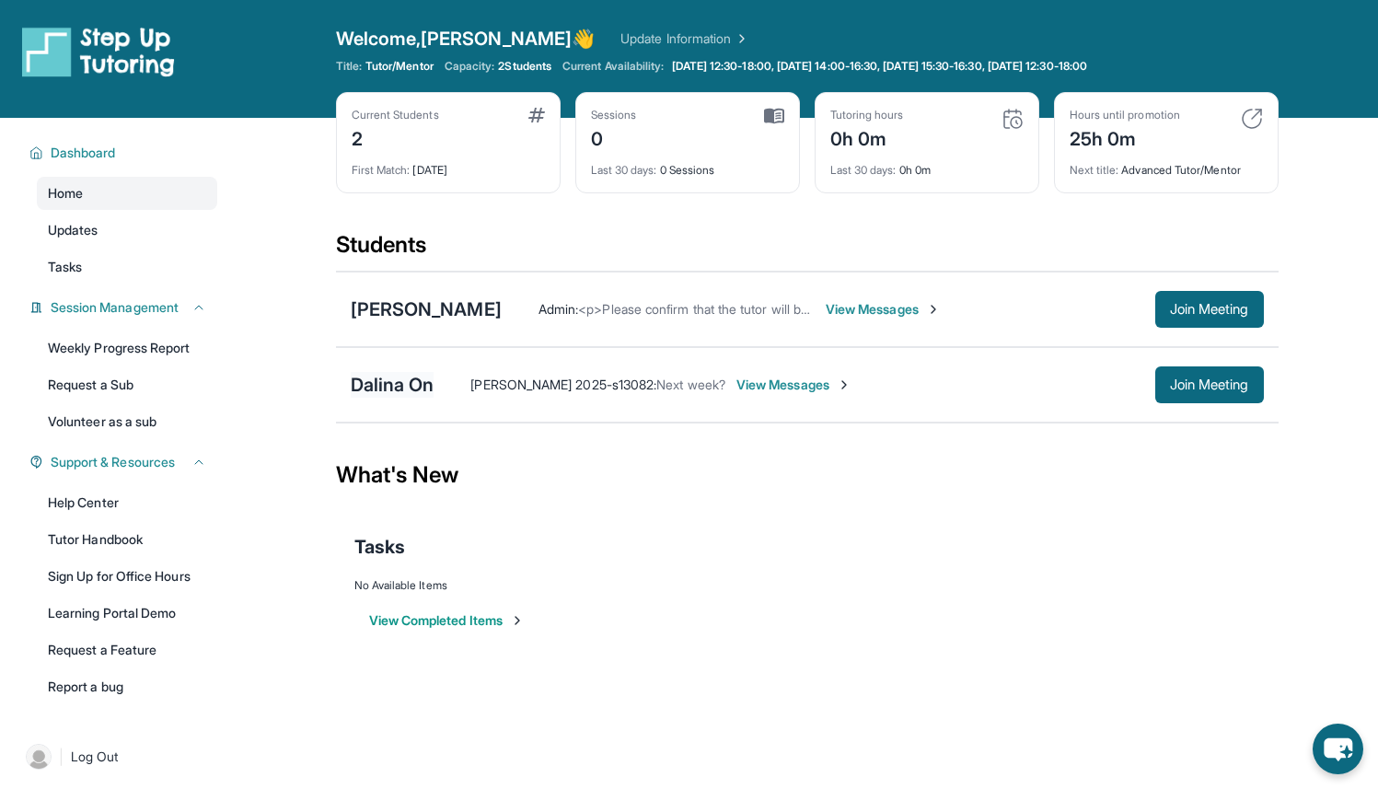
click at [407, 384] on div "Dalina On" at bounding box center [393, 385] width 84 height 26
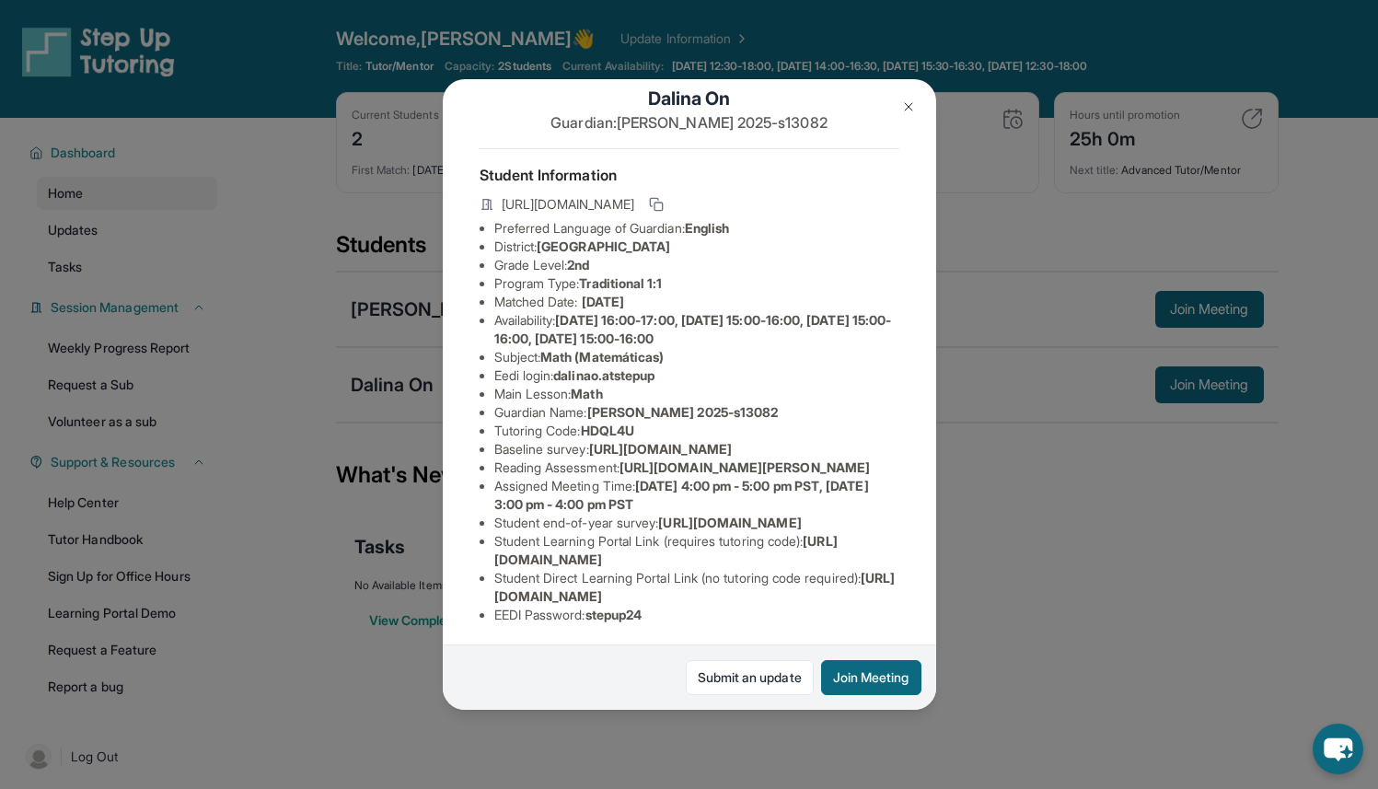
scroll to position [48, 0]
drag, startPoint x: 590, startPoint y: 427, endPoint x: 653, endPoint y: 433, distance: 63.7
click at [653, 433] on li "Tutoring Code : HDQL4U" at bounding box center [696, 429] width 405 height 18
click at [742, 302] on li "Matched Date: [DATE]" at bounding box center [696, 300] width 405 height 18
click at [910, 105] on img at bounding box center [908, 106] width 15 height 15
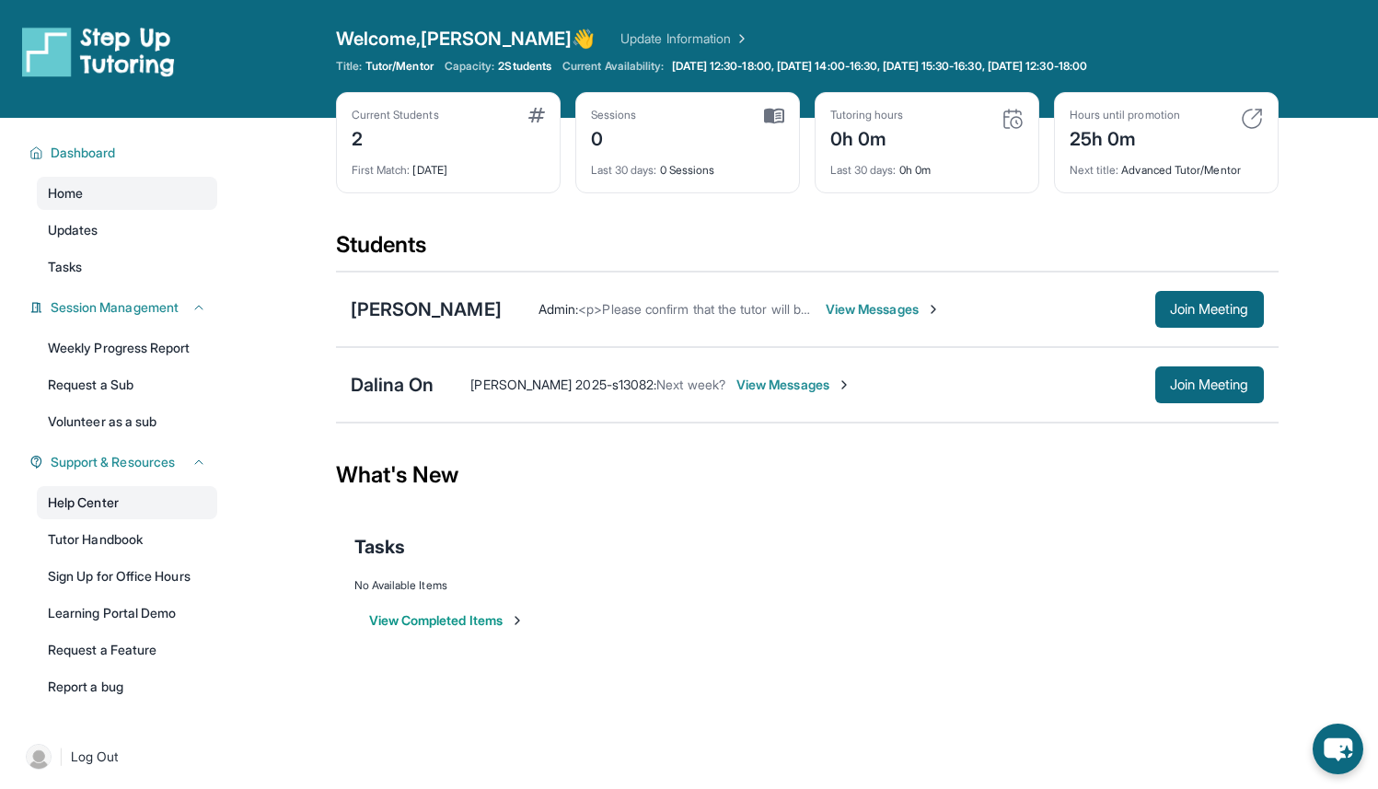
click at [168, 502] on link "Help Center" at bounding box center [127, 502] width 180 height 33
click at [98, 247] on div "Home Updates Tasks" at bounding box center [127, 230] width 180 height 107
click at [98, 254] on link "Tasks" at bounding box center [127, 266] width 180 height 33
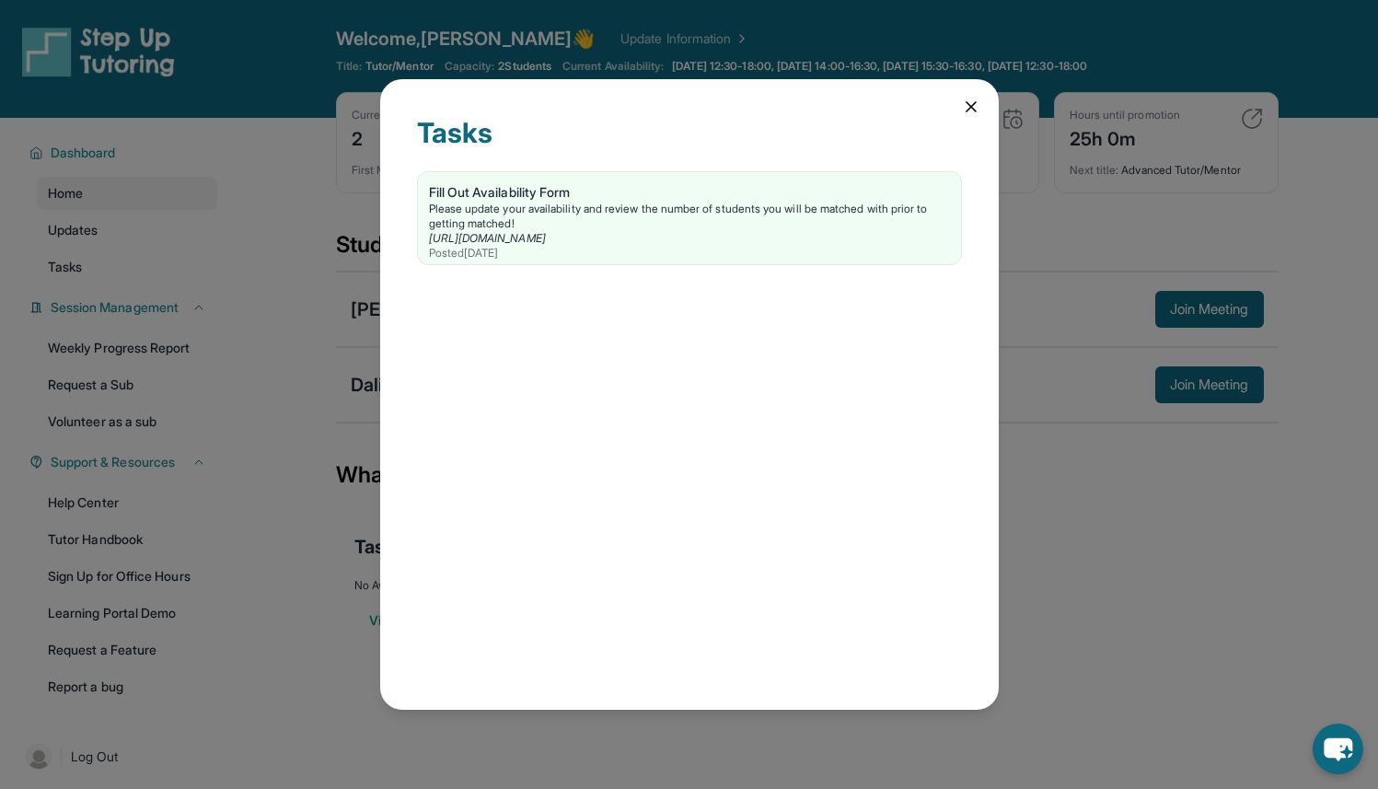
click at [973, 102] on icon at bounding box center [971, 107] width 18 height 18
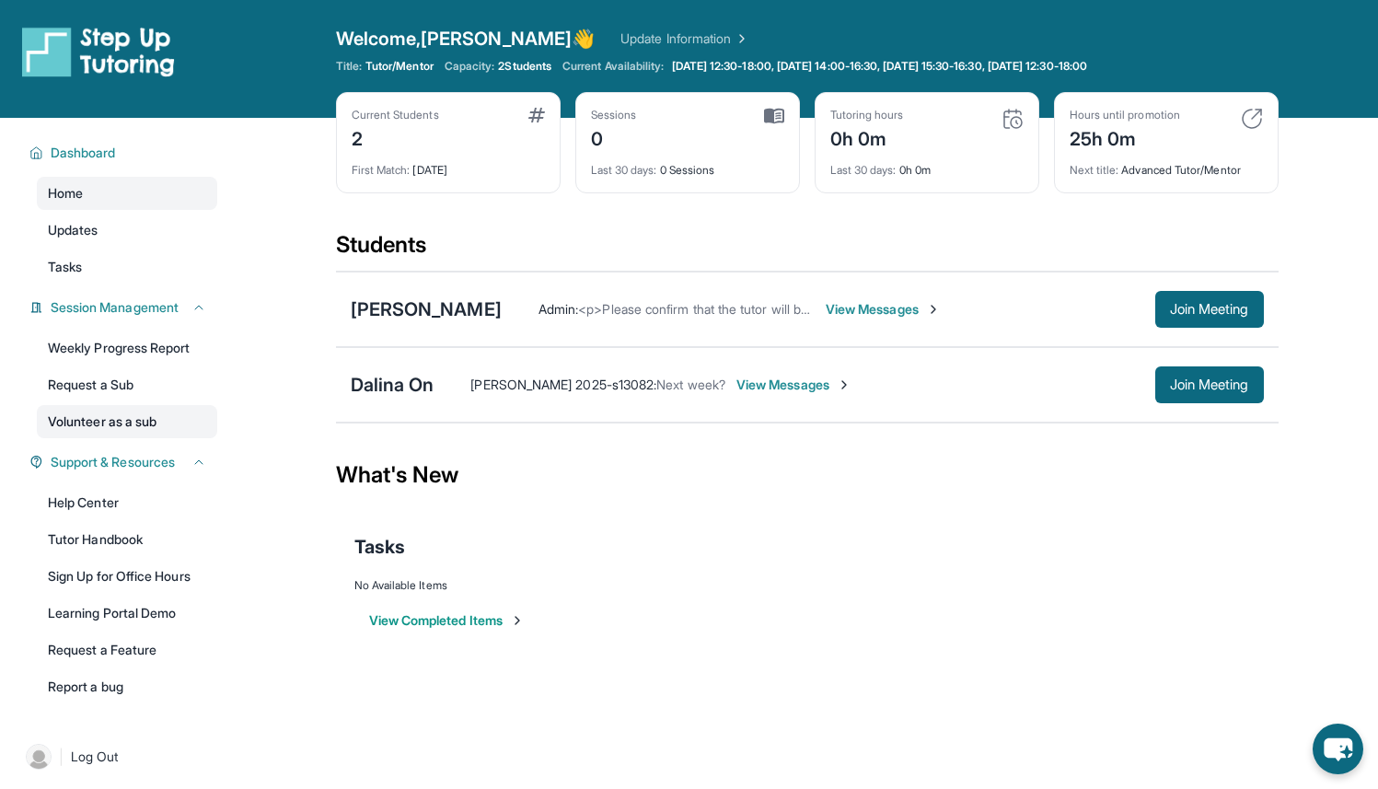
click at [171, 410] on link "Volunteer as a sub" at bounding box center [127, 421] width 180 height 33
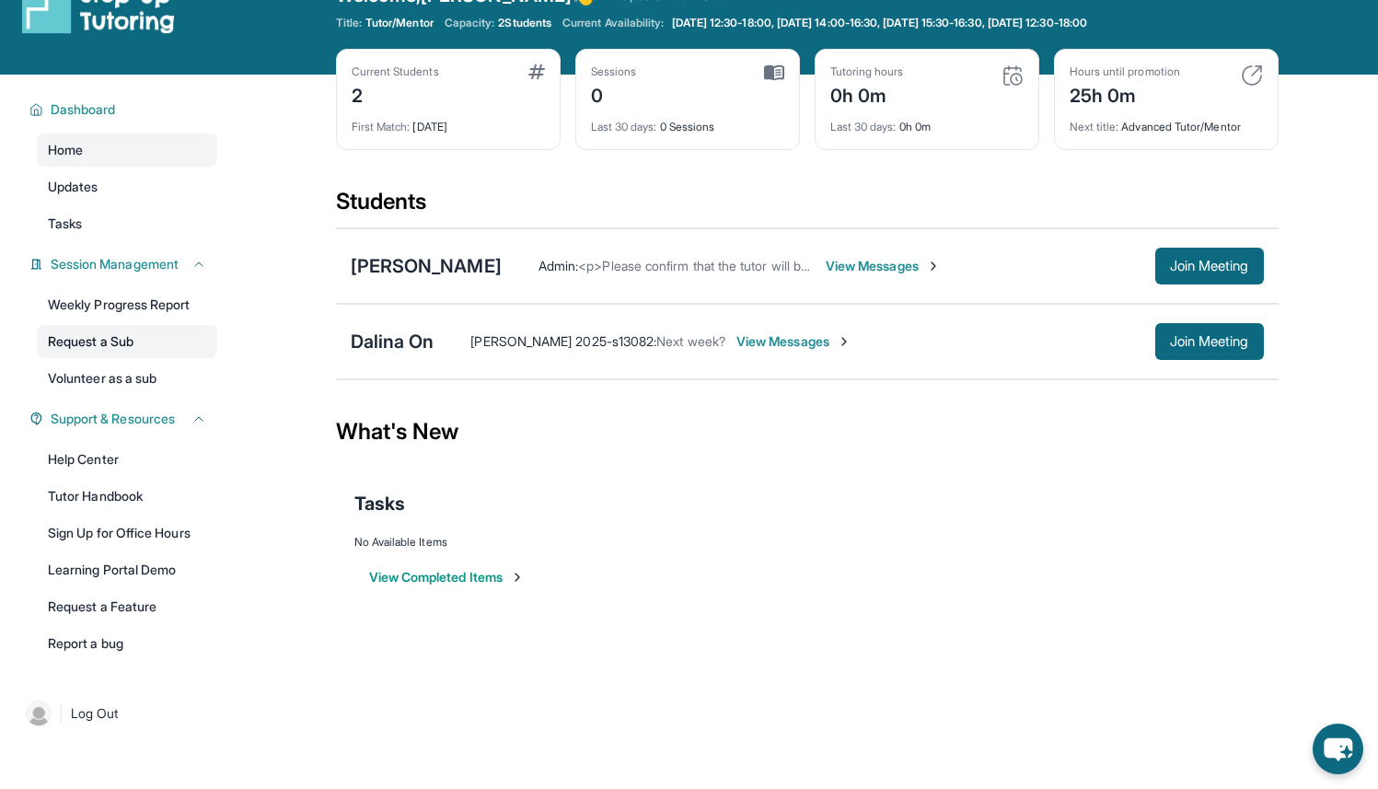
scroll to position [0, 0]
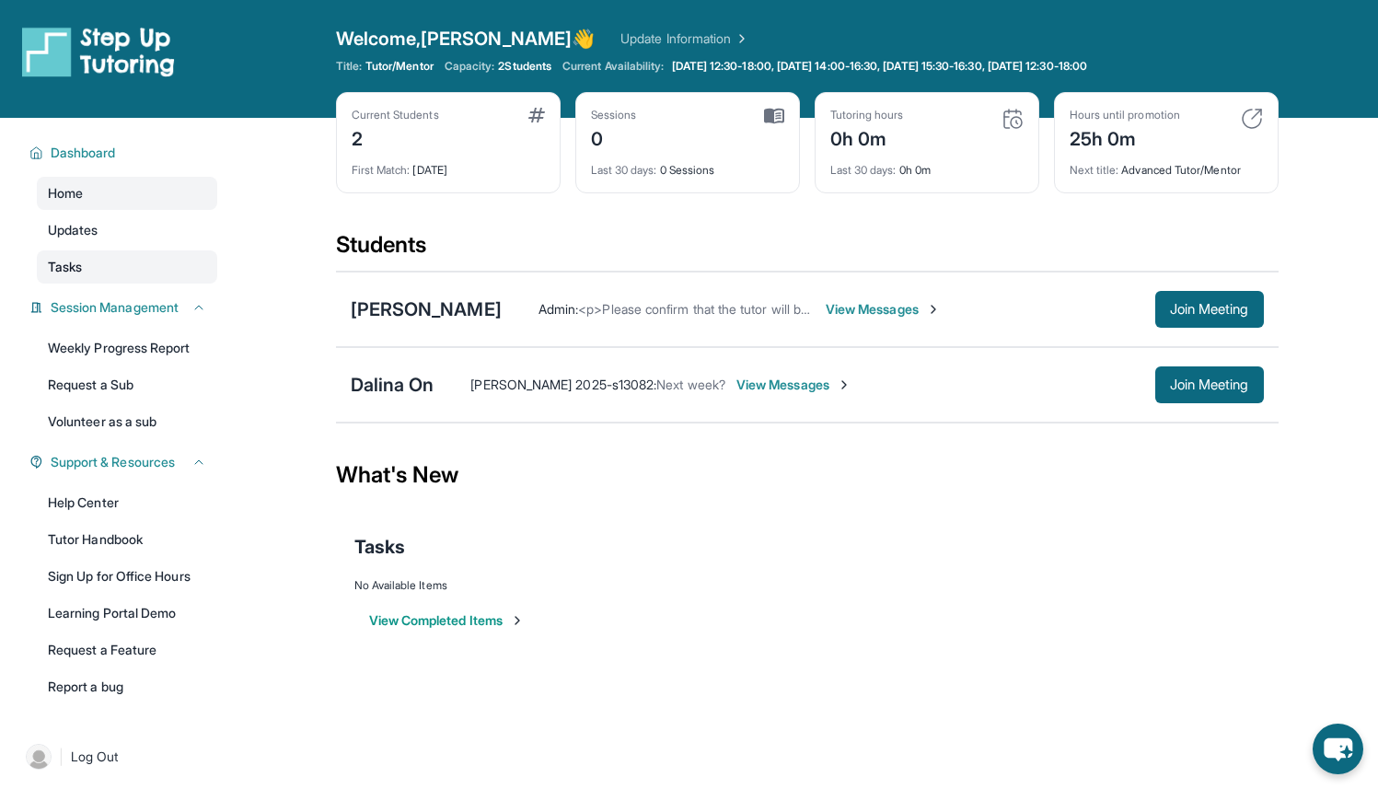
click at [126, 256] on link "Tasks" at bounding box center [127, 266] width 180 height 33
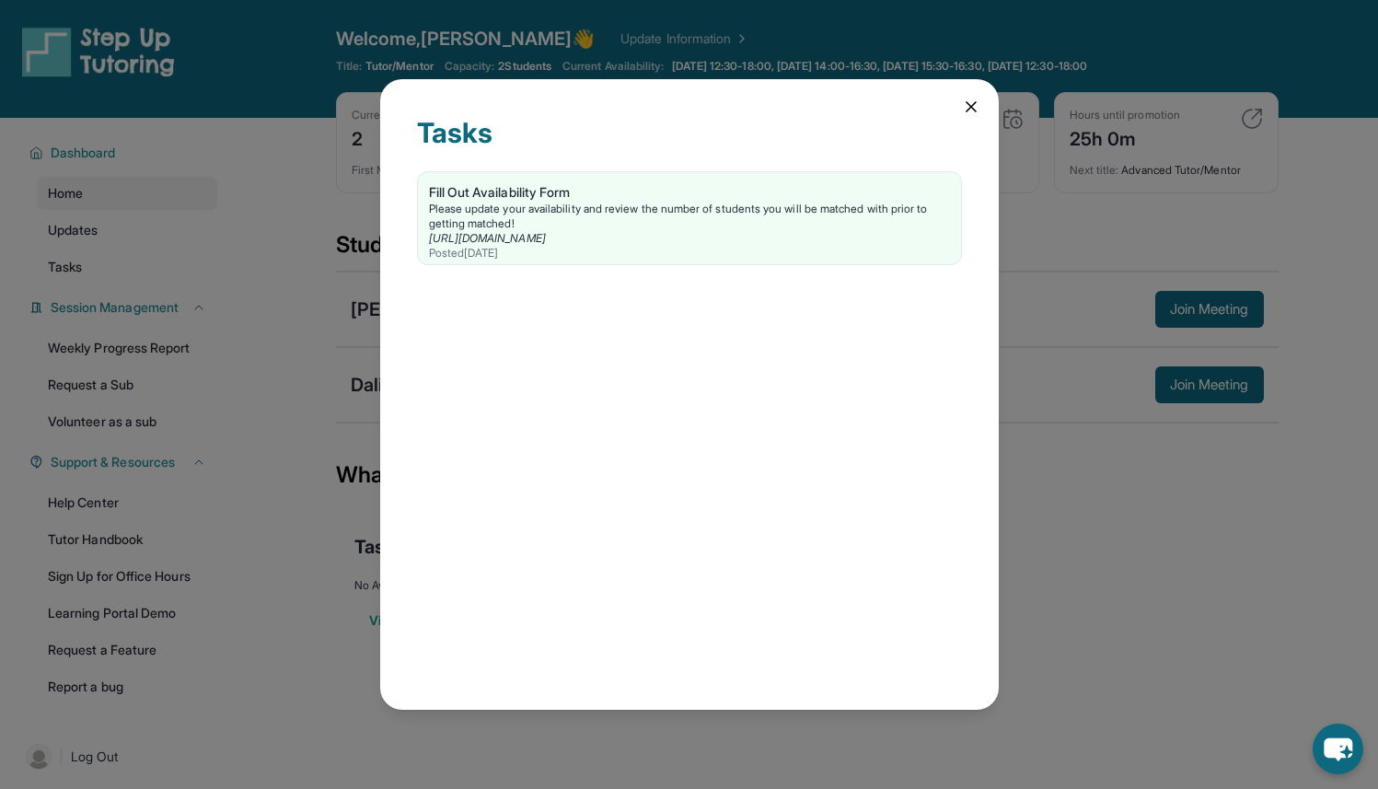
click at [126, 233] on div "Tasks Fill Out Availability Form Please update your availability and review the…" at bounding box center [689, 394] width 1378 height 789
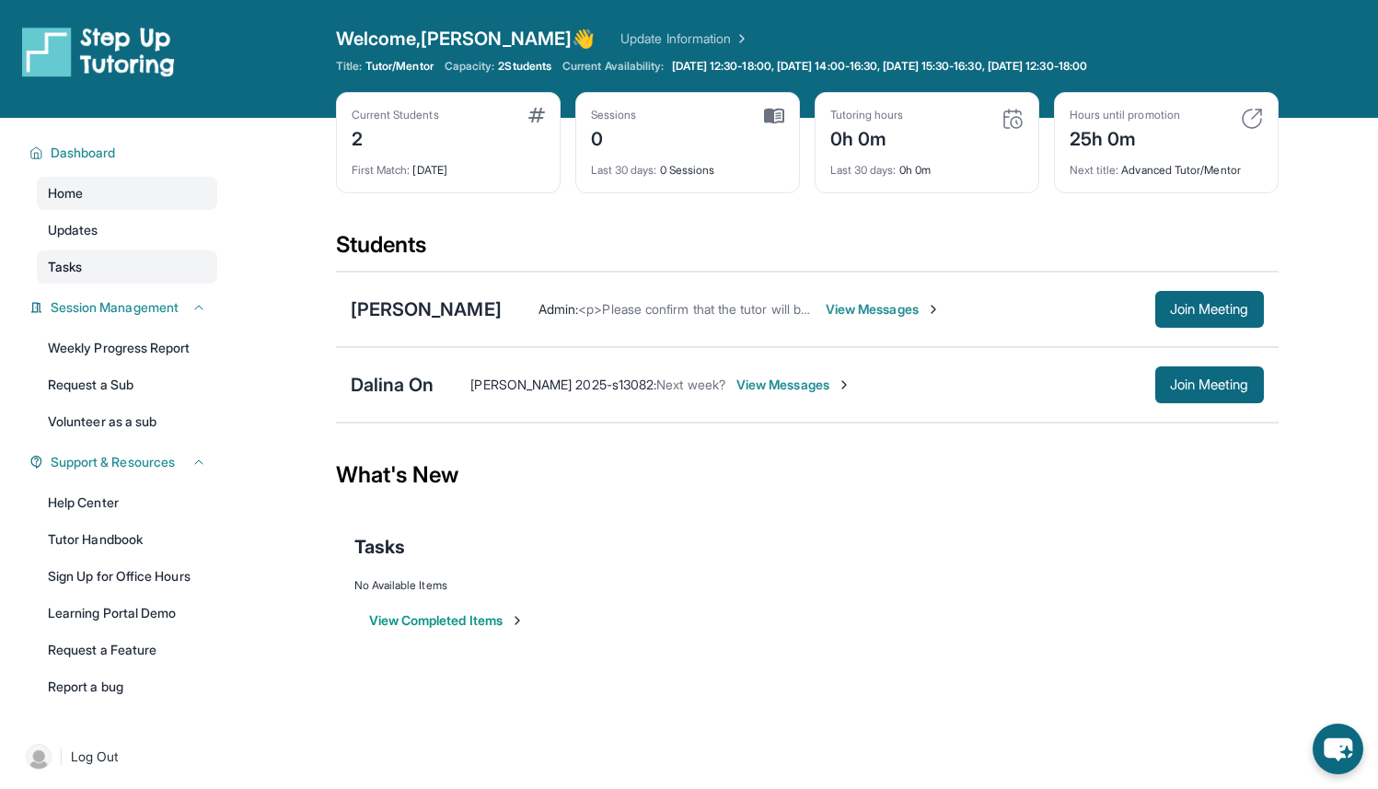
click at [132, 262] on link "Tasks" at bounding box center [127, 266] width 180 height 33
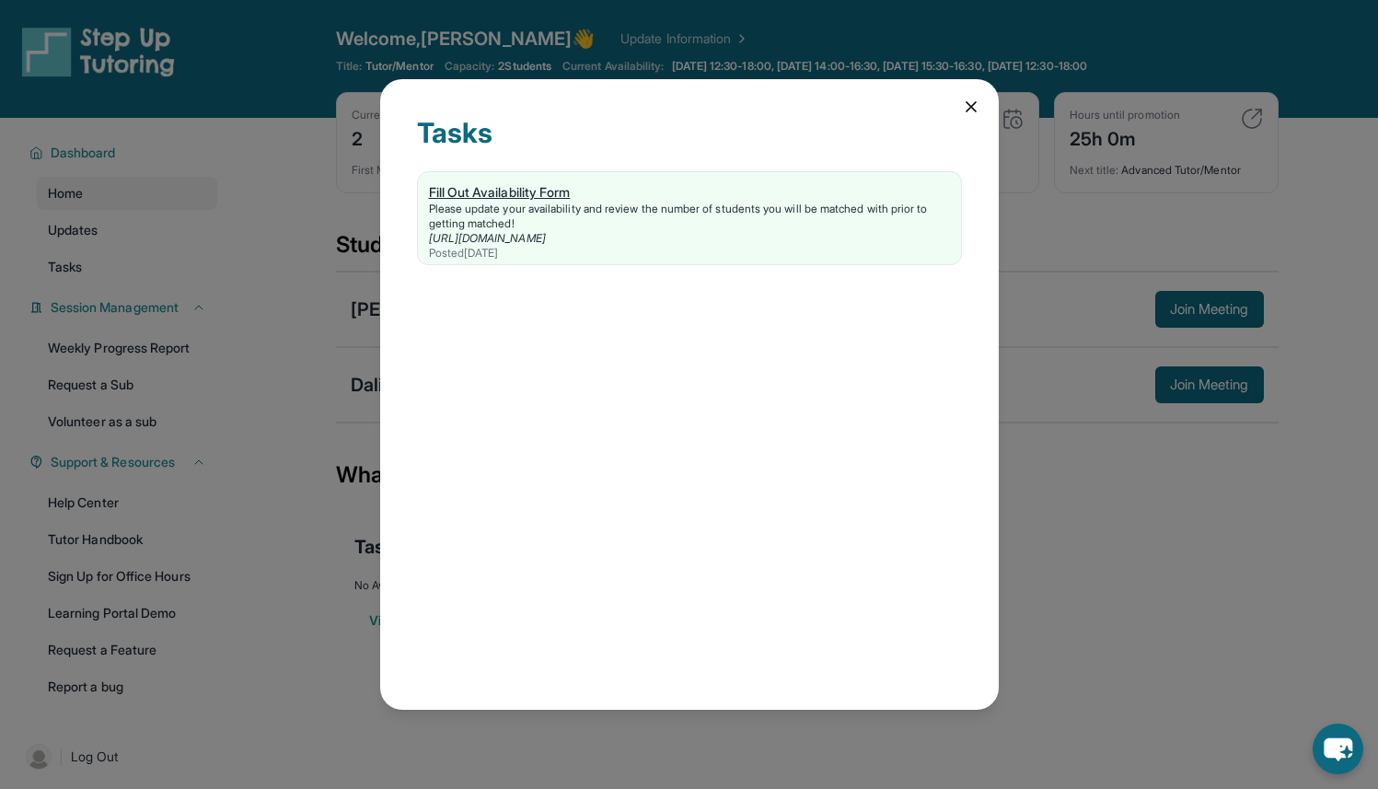
click at [462, 173] on link "Fill Out Availability Form Please update your availability and review the numbe…" at bounding box center [689, 218] width 543 height 92
click at [975, 102] on icon at bounding box center [970, 106] width 9 height 9
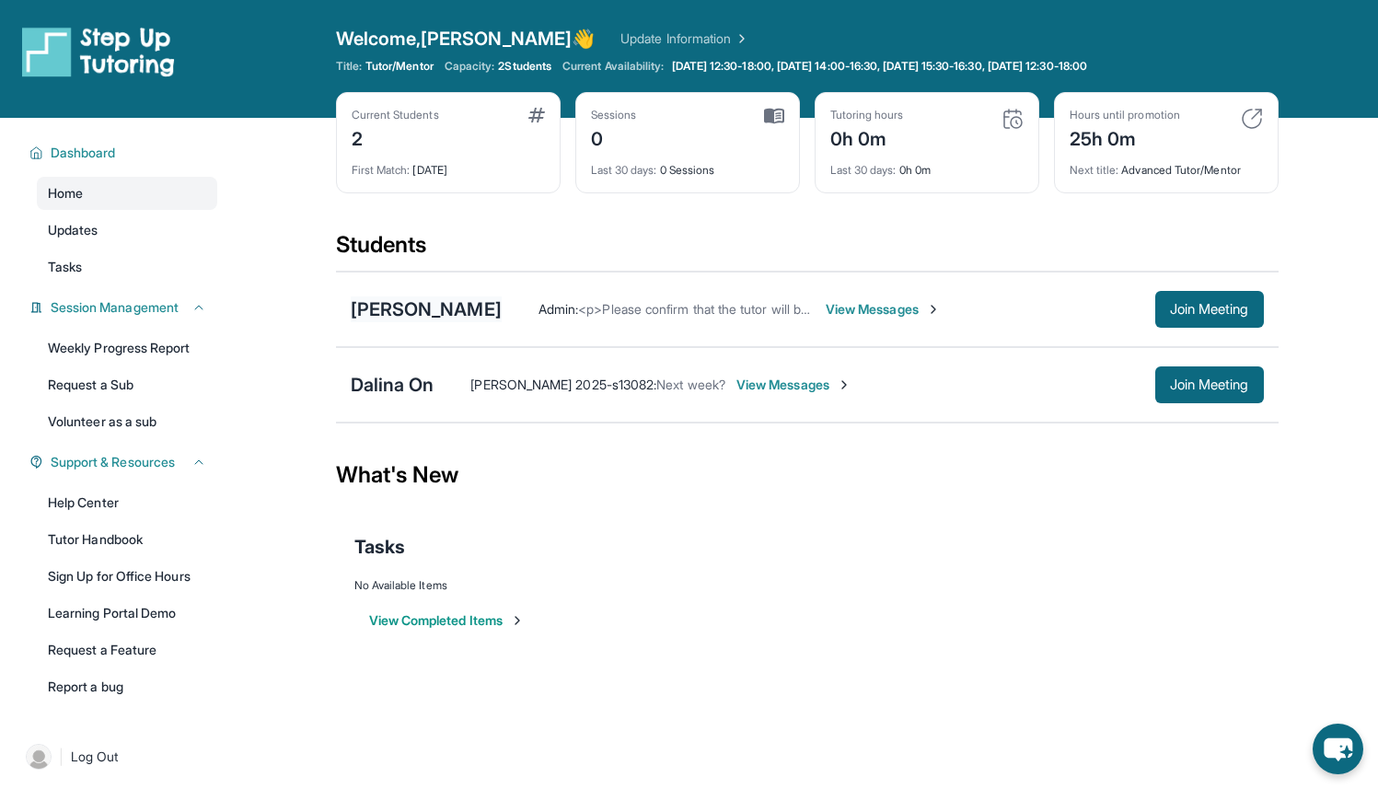
click at [454, 306] on div "[PERSON_NAME]" at bounding box center [426, 309] width 151 height 26
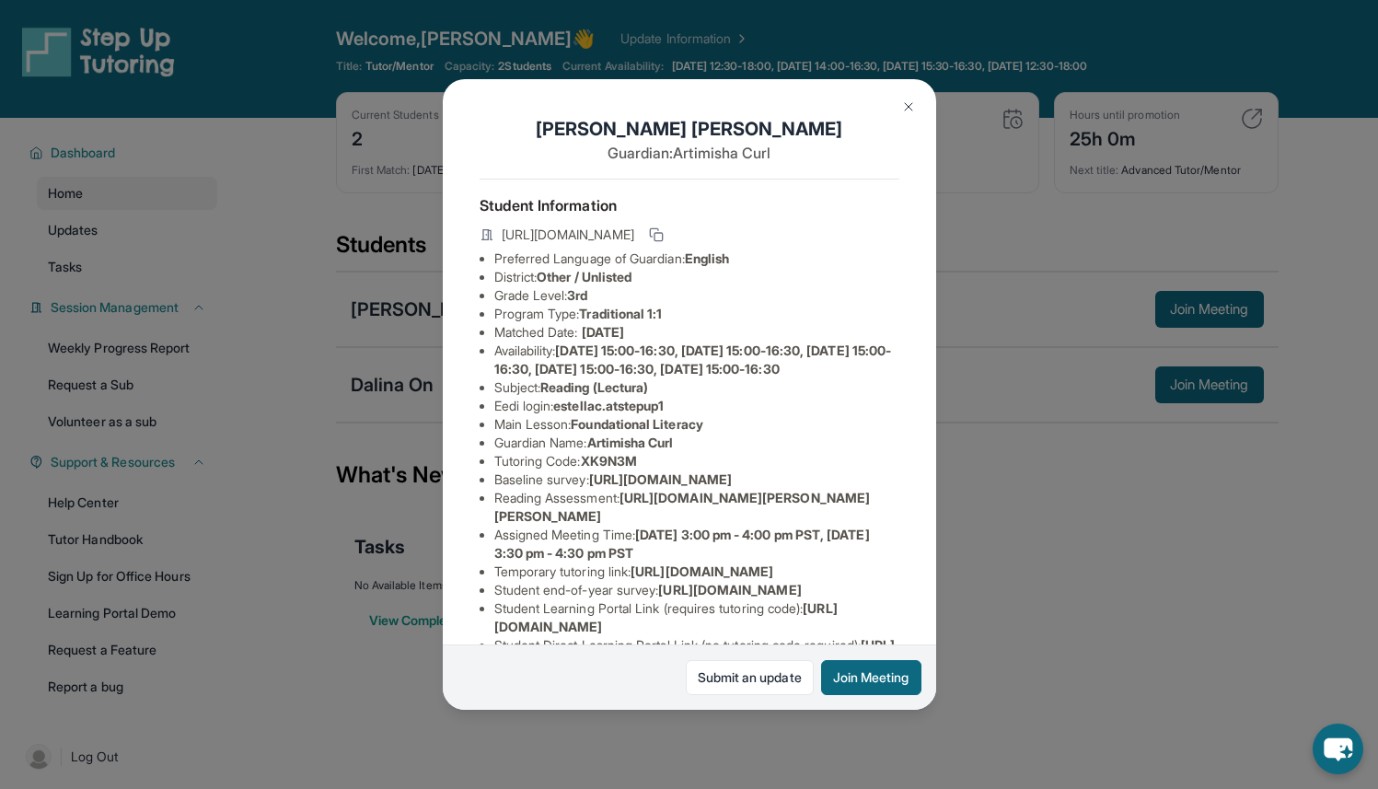
click at [904, 112] on img at bounding box center [908, 106] width 15 height 15
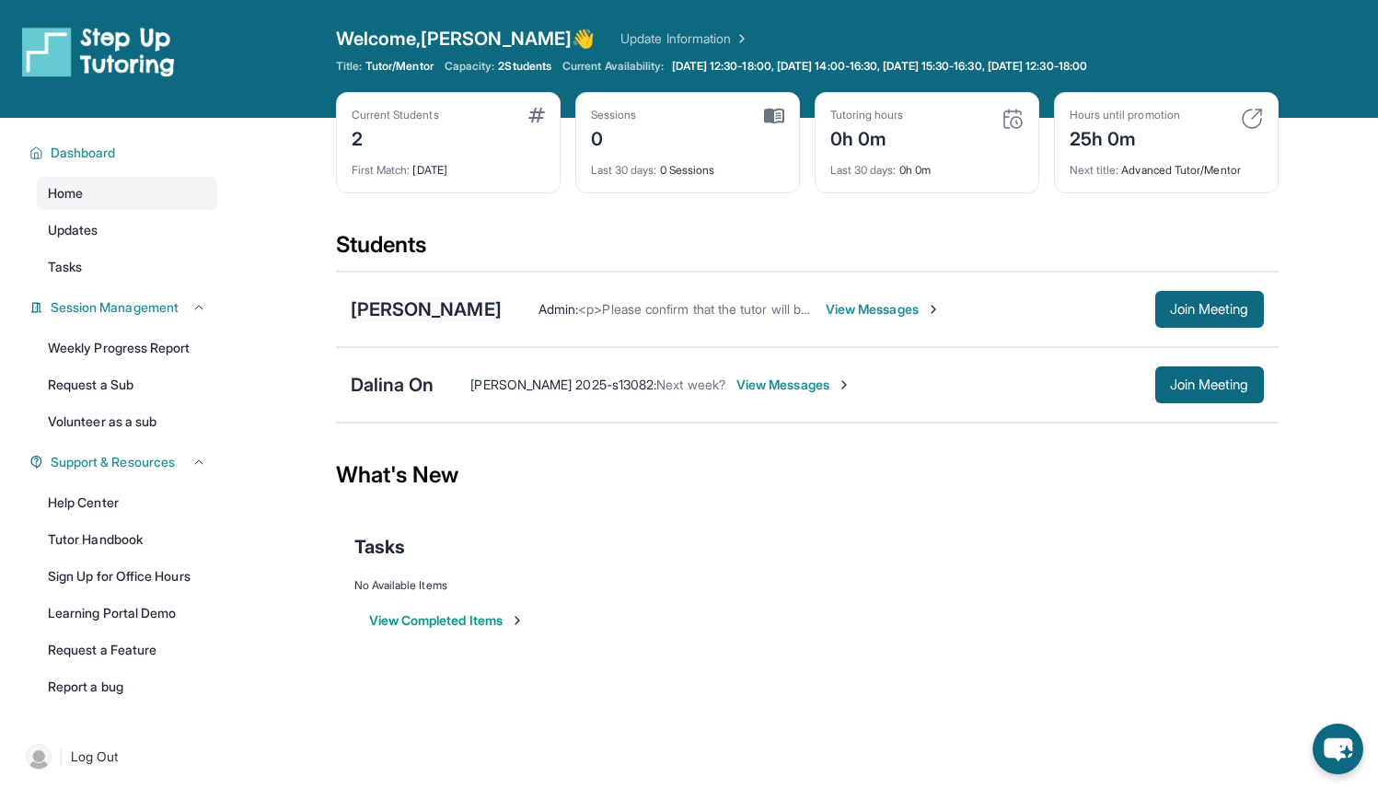
click at [449, 307] on div "[PERSON_NAME]" at bounding box center [426, 309] width 151 height 26
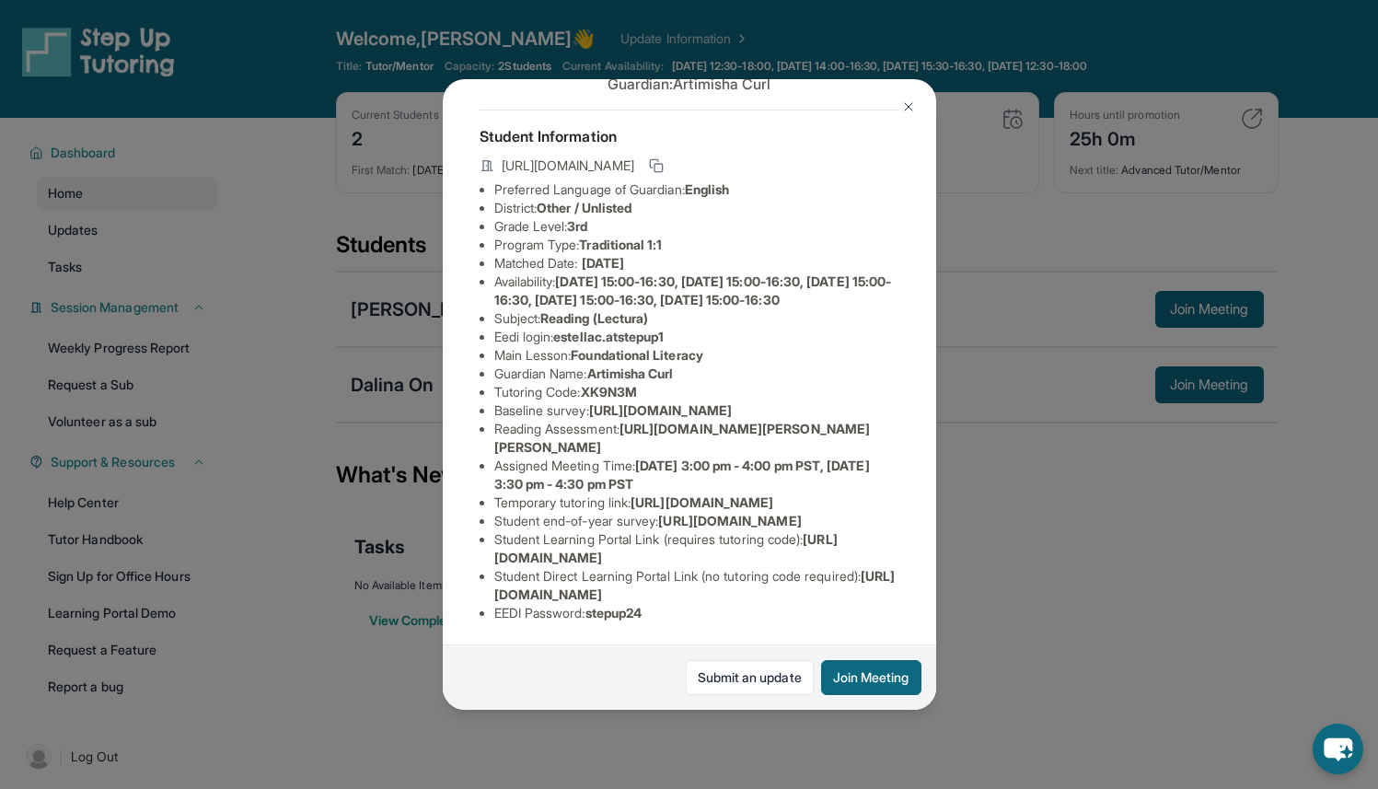
scroll to position [300, 0]
click at [901, 110] on img at bounding box center [908, 106] width 15 height 15
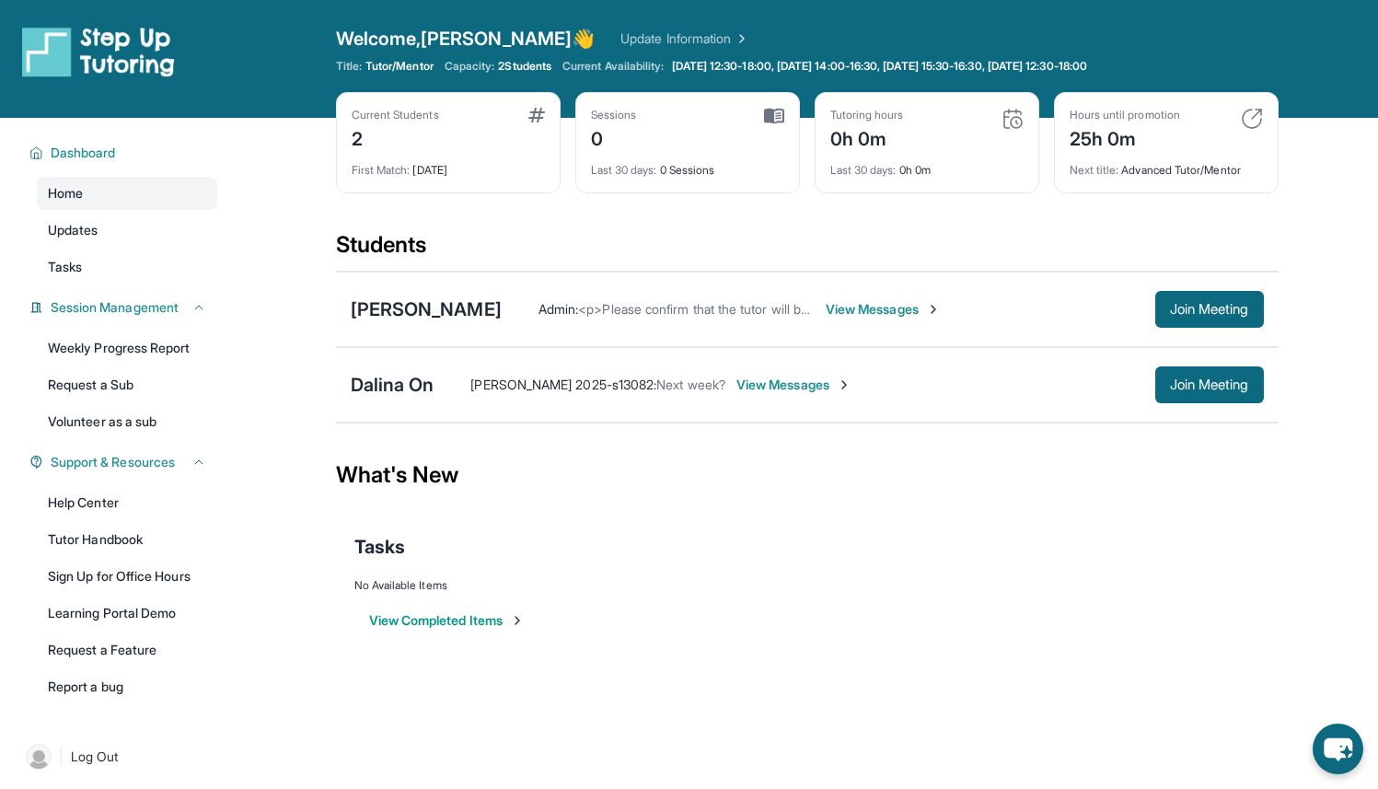
click at [736, 386] on span "View Messages" at bounding box center [793, 384] width 115 height 18
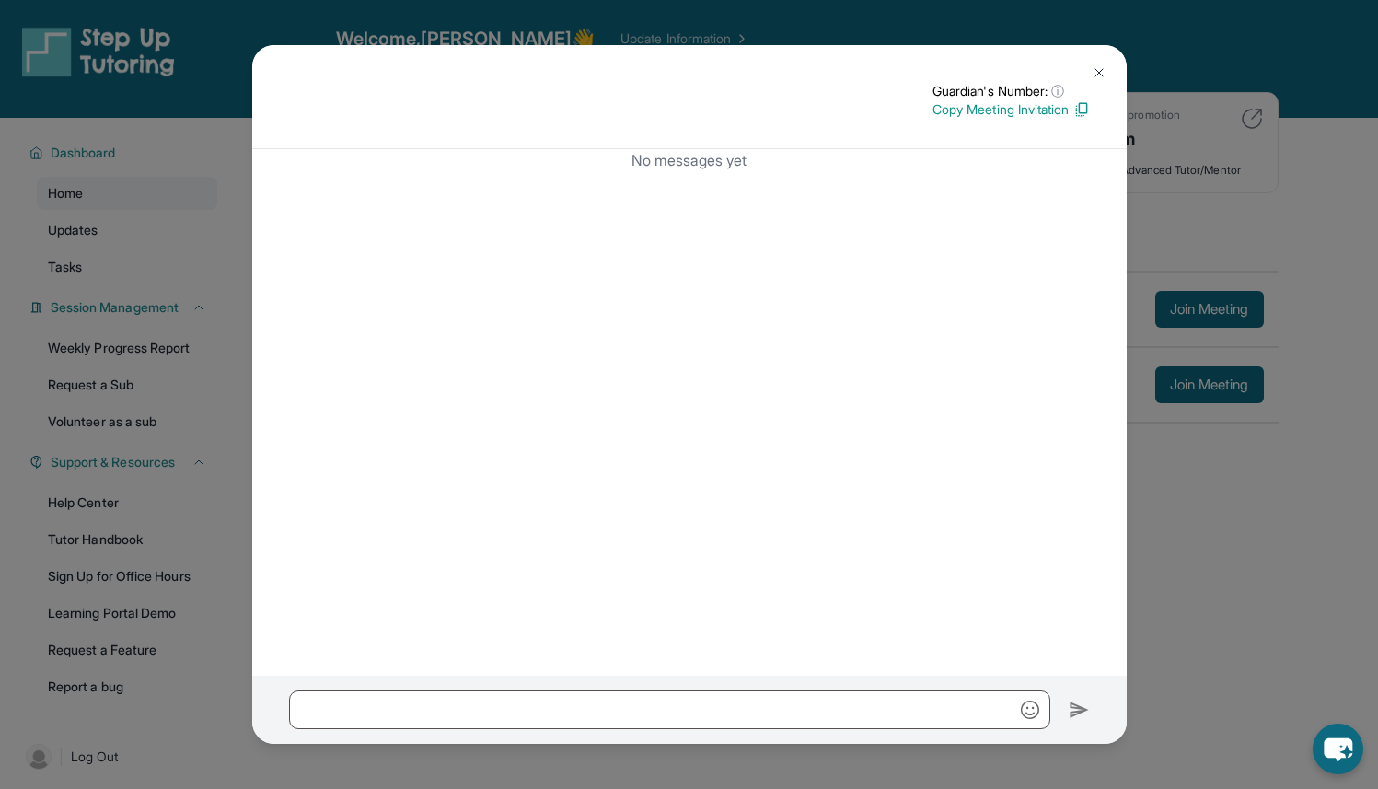
click at [1101, 65] on img at bounding box center [1098, 72] width 15 height 15
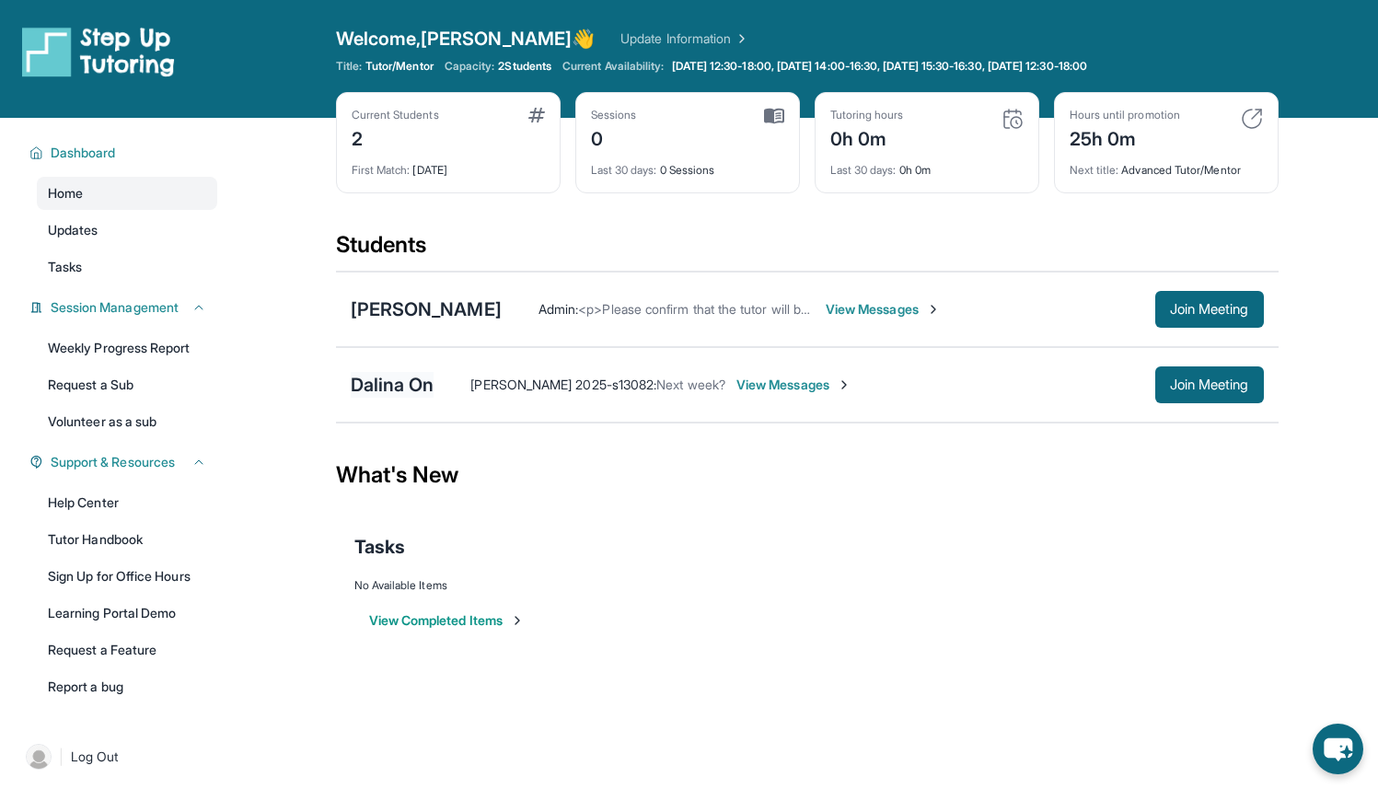
click at [405, 377] on div "Dalina On" at bounding box center [393, 385] width 84 height 26
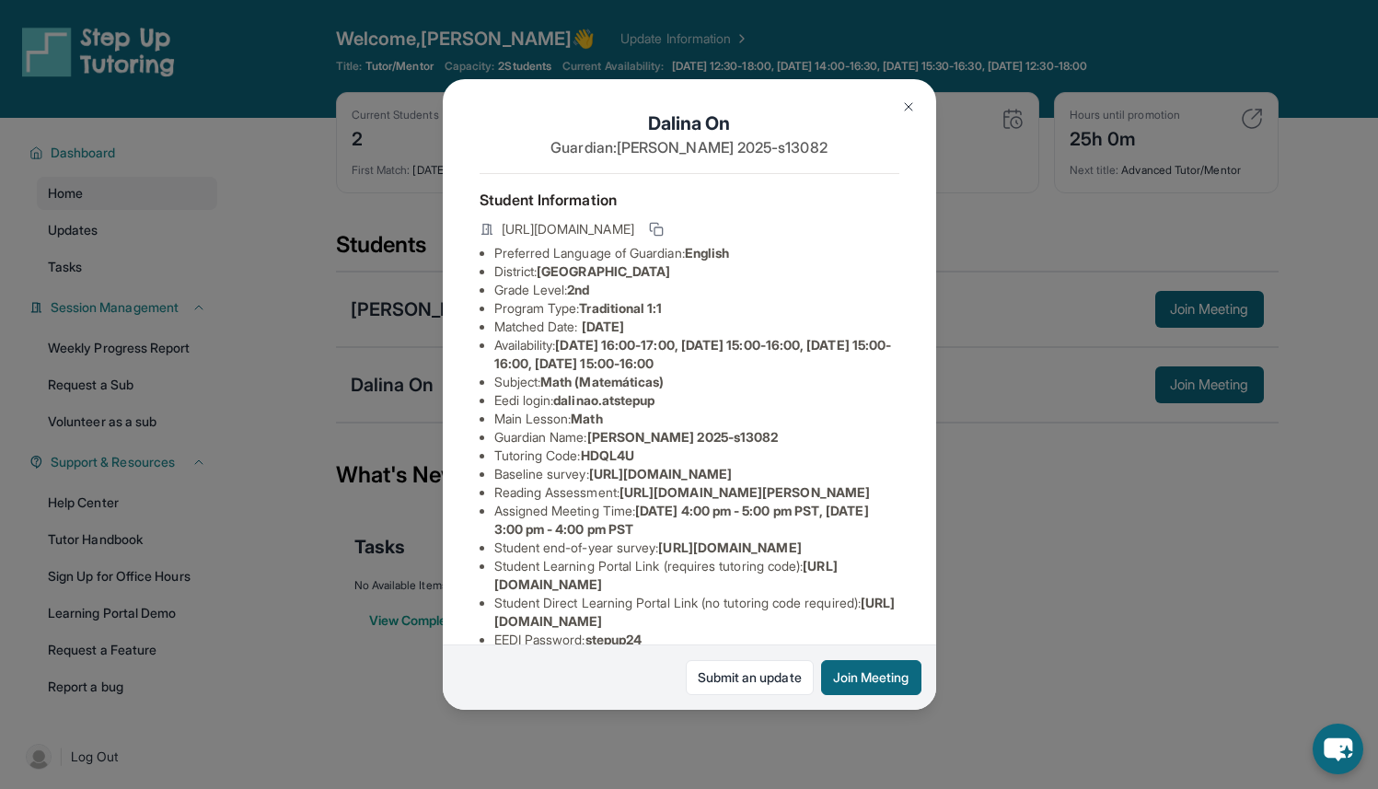
scroll to position [0, 0]
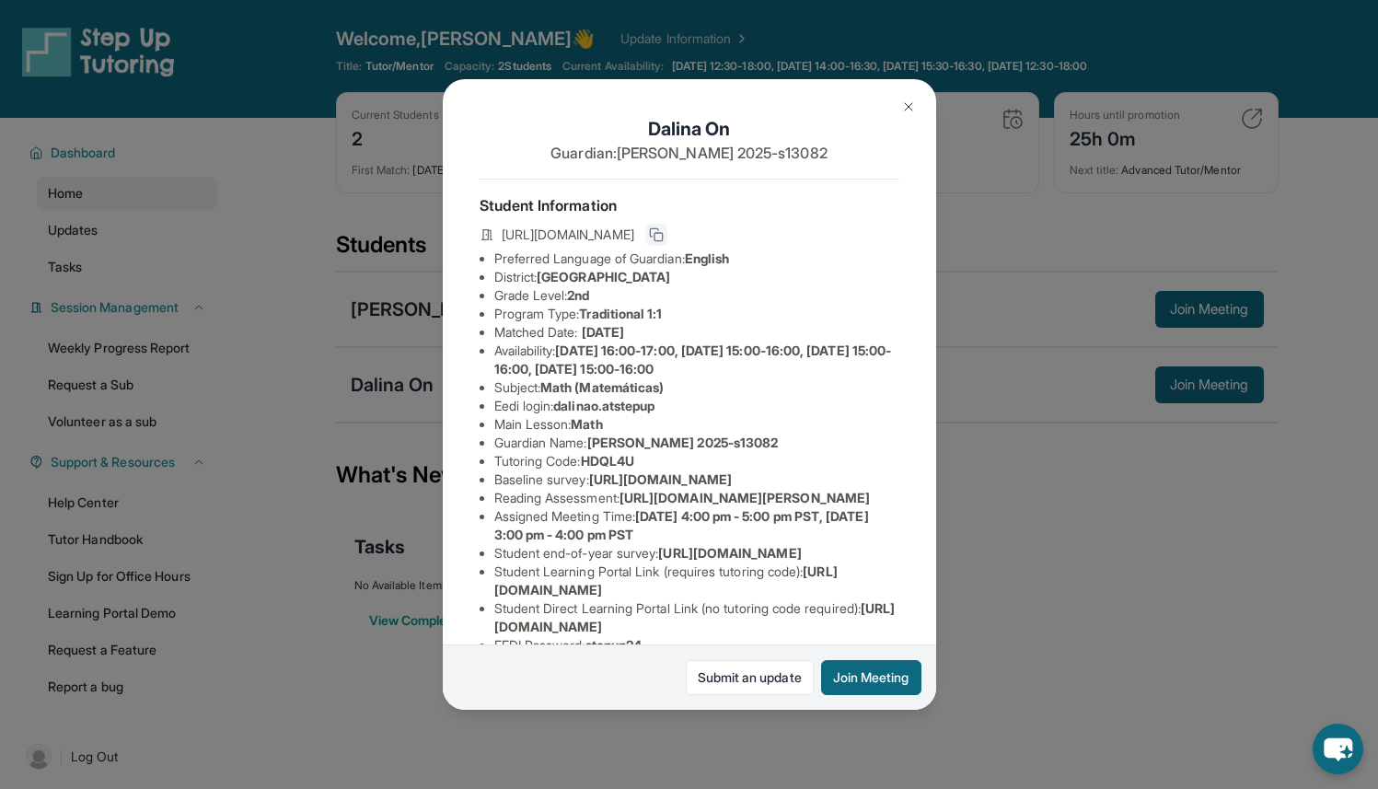
click at [663, 242] on icon at bounding box center [656, 234] width 15 height 15
click at [606, 468] on span "HDQL4U" at bounding box center [607, 461] width 53 height 16
copy span "HDQL4U"
click at [912, 105] on img at bounding box center [908, 106] width 15 height 15
